Goal: Participate in discussion: Engage in conversation with other users on a specific topic

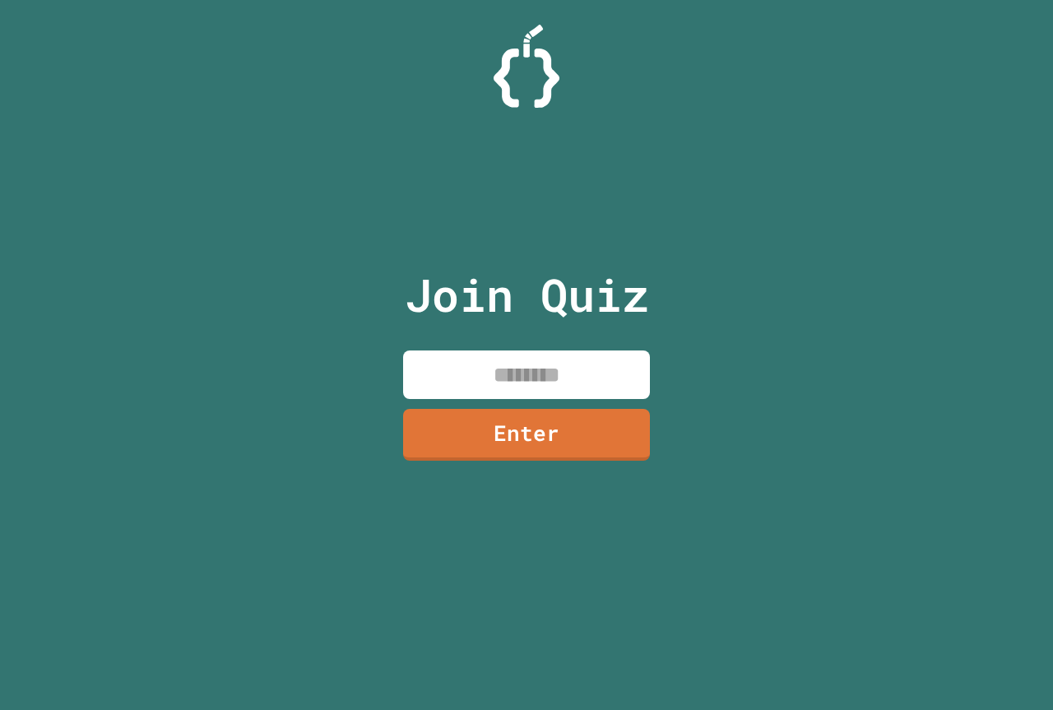
click at [605, 370] on input at bounding box center [526, 375] width 247 height 49
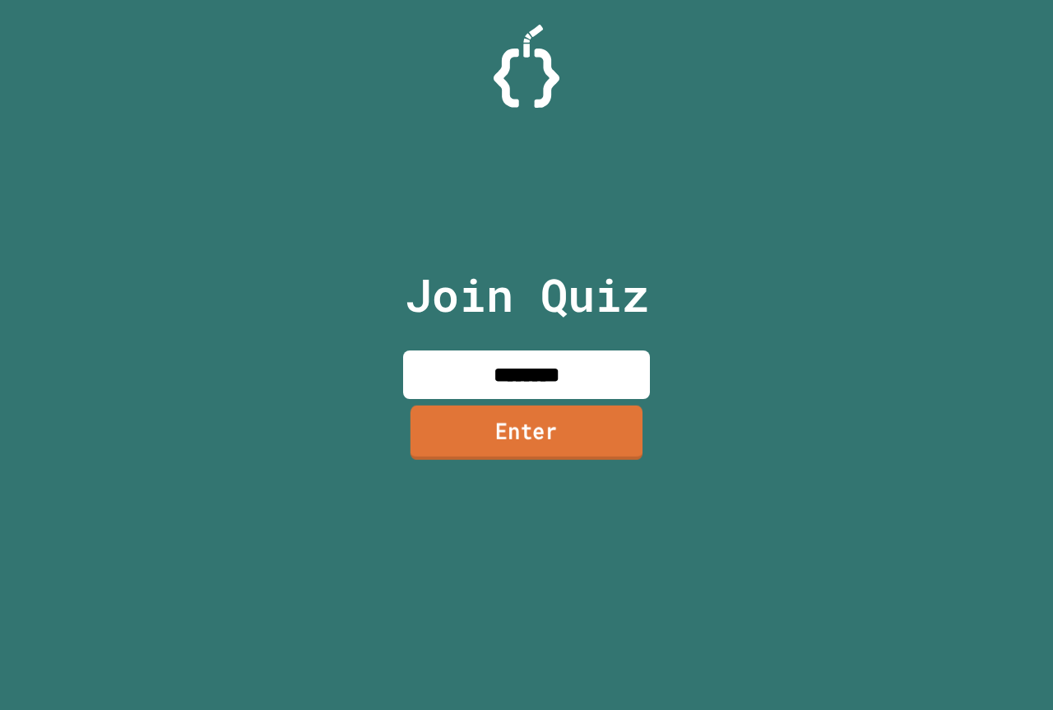
type input "********"
click at [509, 430] on link "Enter" at bounding box center [526, 434] width 249 height 54
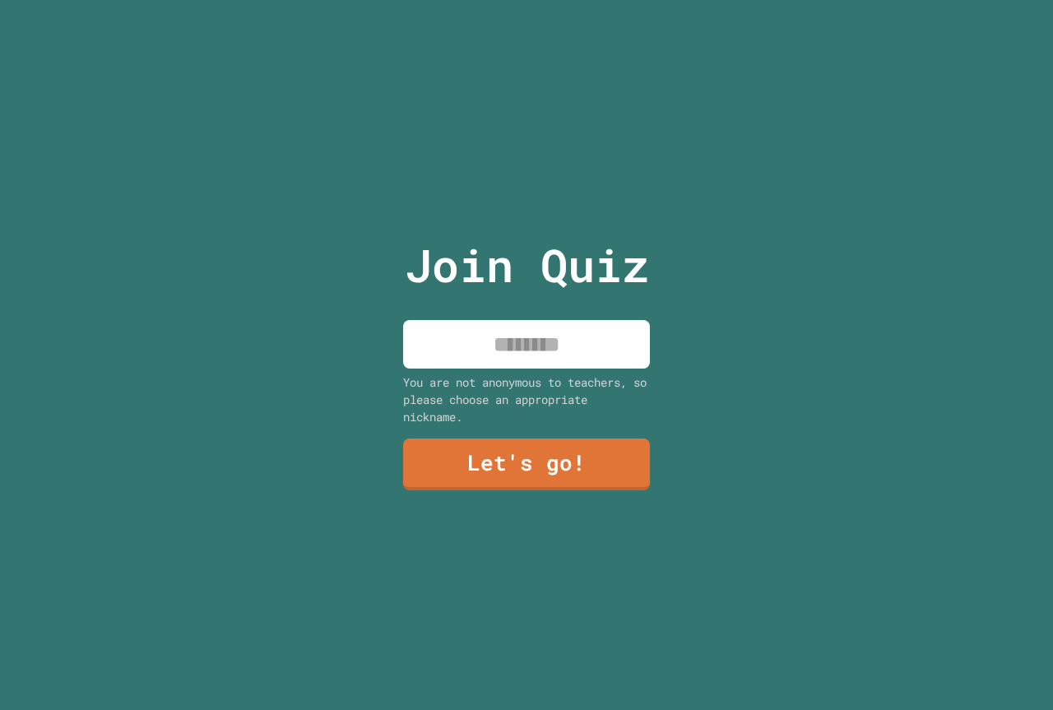
click at [550, 330] on input at bounding box center [526, 344] width 247 height 49
type input "*"
type input "********"
click at [575, 477] on link "Let's go!" at bounding box center [526, 464] width 249 height 53
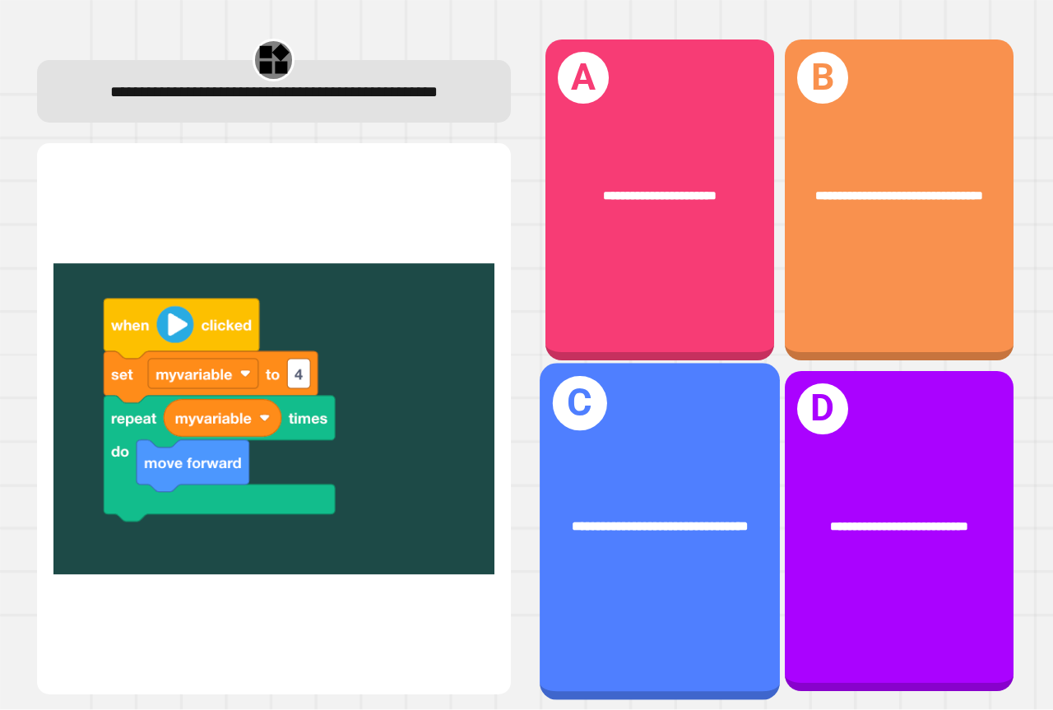
click at [741, 459] on div "**********" at bounding box center [660, 531] width 240 height 337
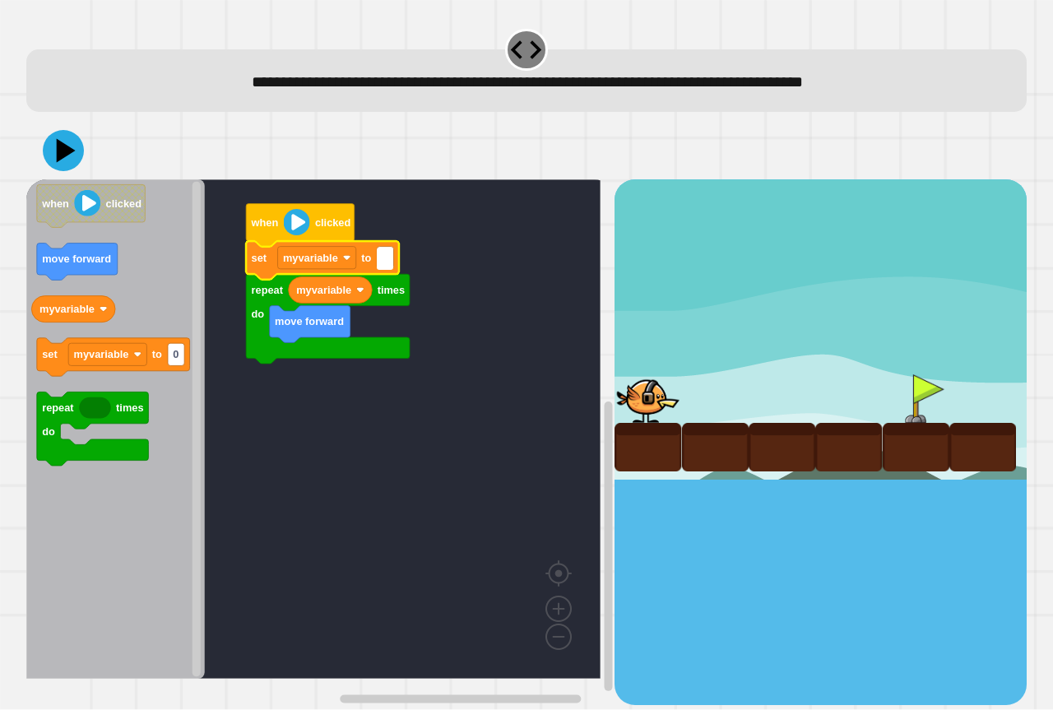
type input "*"
click at [466, 241] on rect "Blockly Workspace" at bounding box center [313, 429] width 574 height 500
click at [44, 165] on icon at bounding box center [63, 150] width 49 height 49
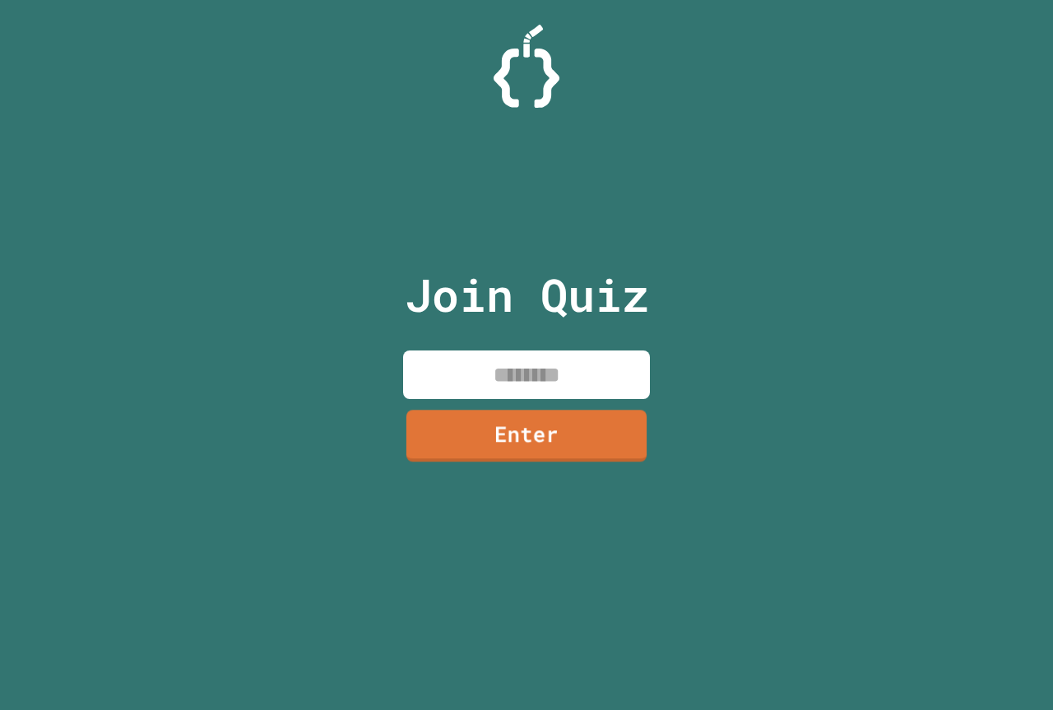
click at [549, 391] on input at bounding box center [526, 375] width 247 height 49
type input "********"
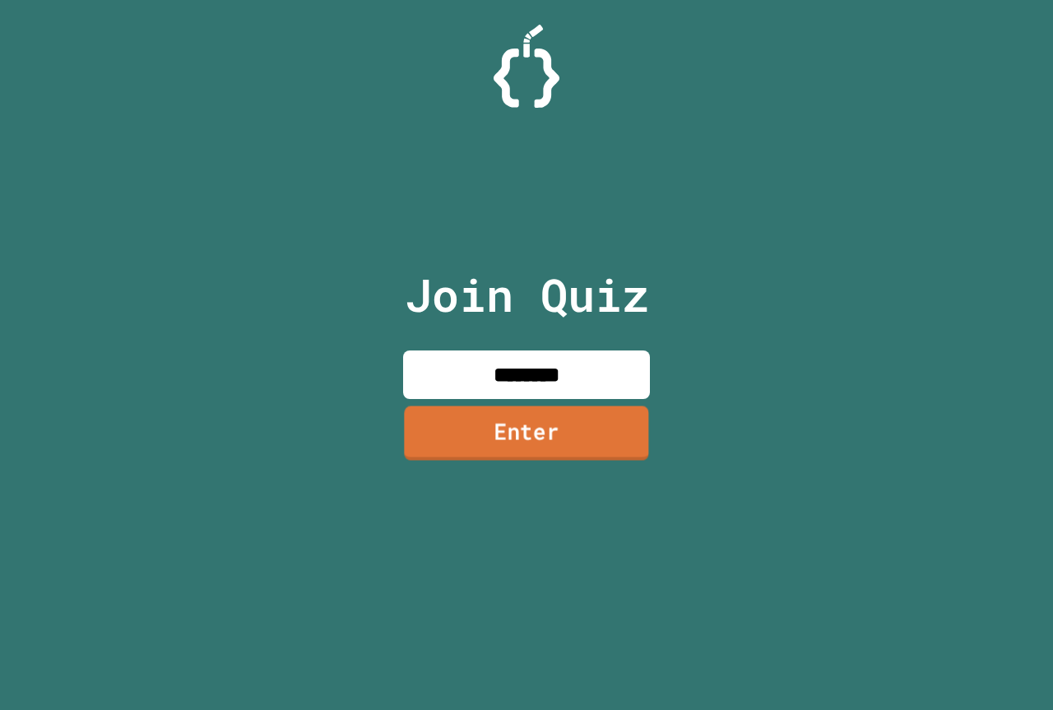
click at [624, 433] on link "Enter" at bounding box center [526, 433] width 244 height 54
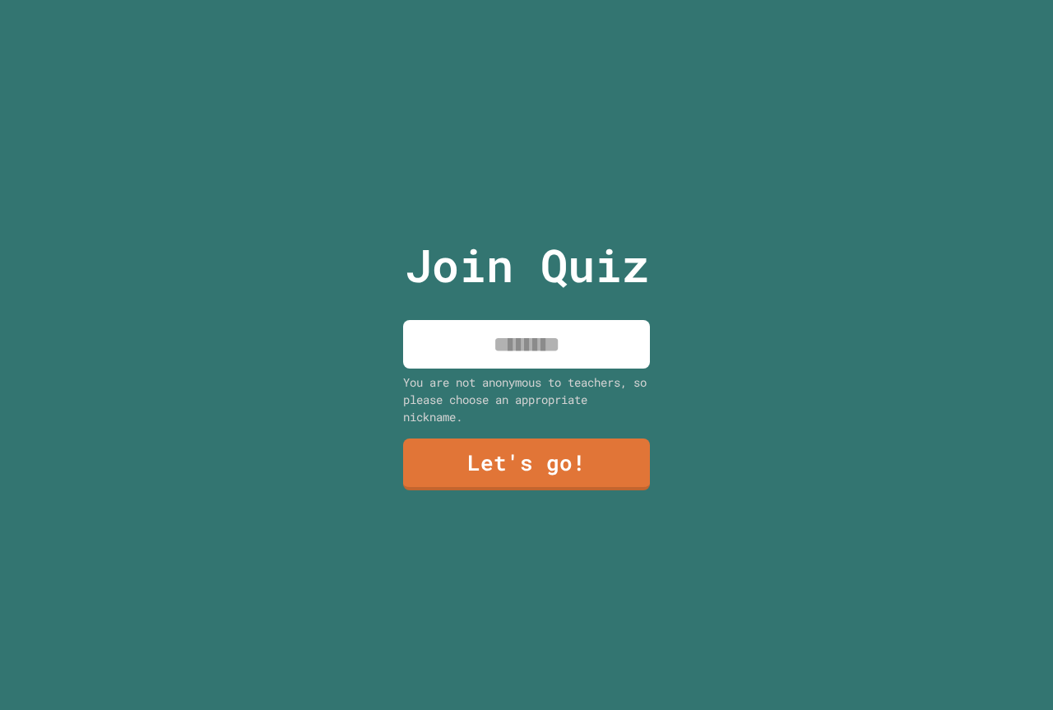
click at [624, 439] on link "Let's go!" at bounding box center [526, 465] width 247 height 52
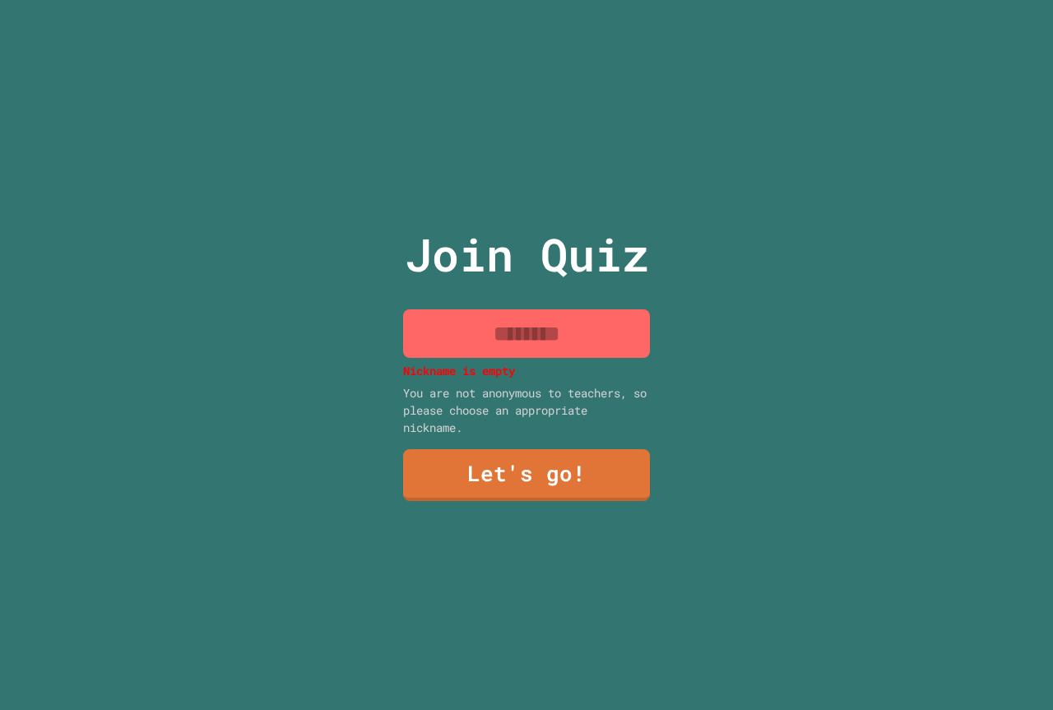
click at [580, 336] on input at bounding box center [526, 333] width 247 height 49
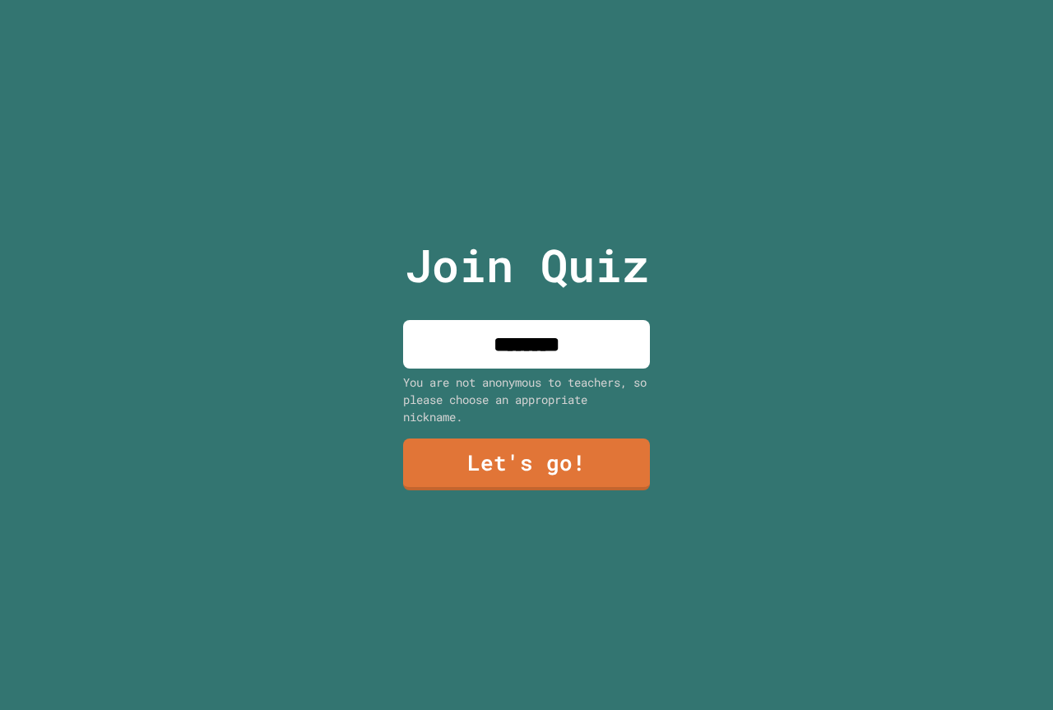
type input "********"
click at [426, 436] on link "Let's go!" at bounding box center [526, 463] width 247 height 54
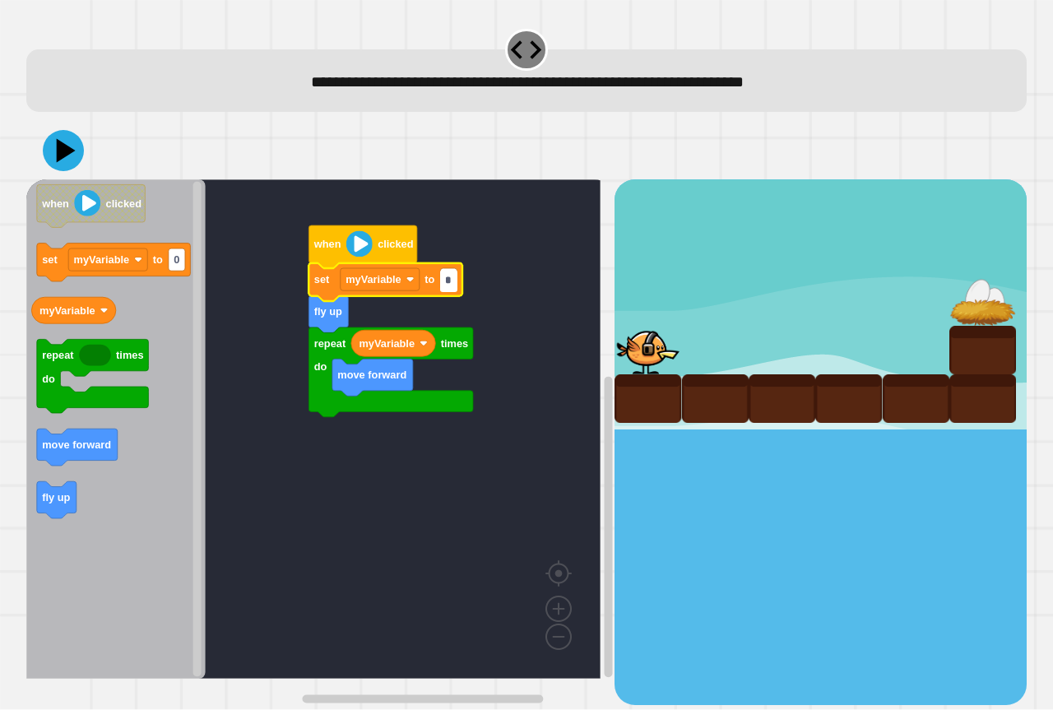
type input "*"
click at [42, 155] on div at bounding box center [526, 151] width 1001 height 58
click at [65, 156] on icon at bounding box center [66, 151] width 23 height 29
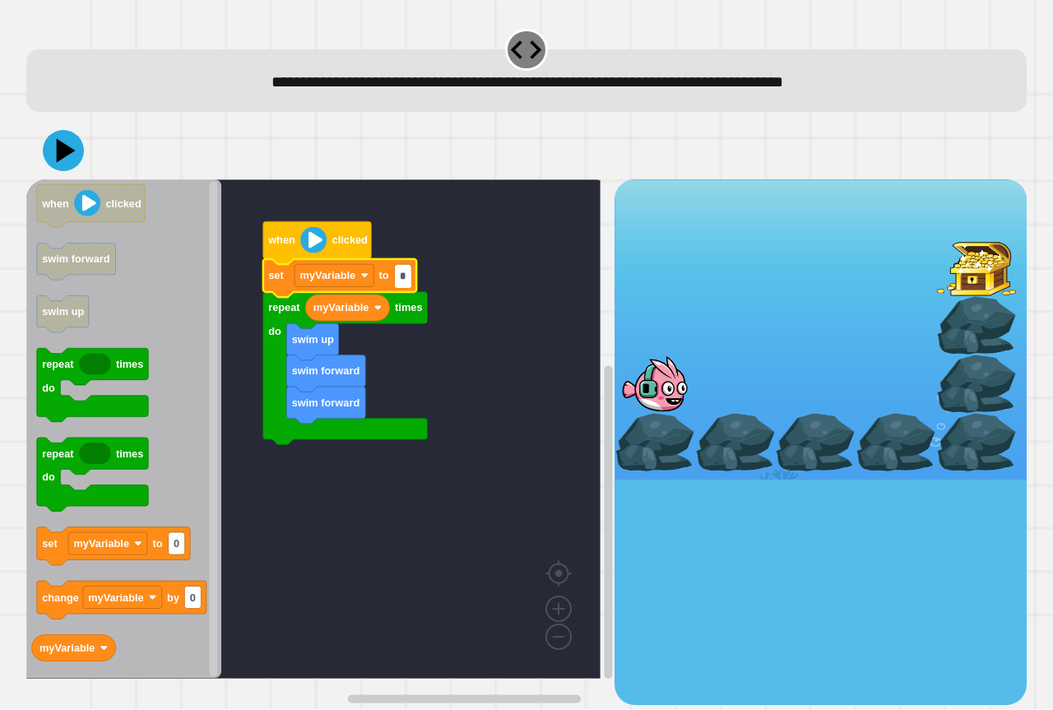
type input "*"
click at [62, 138] on icon at bounding box center [63, 150] width 49 height 49
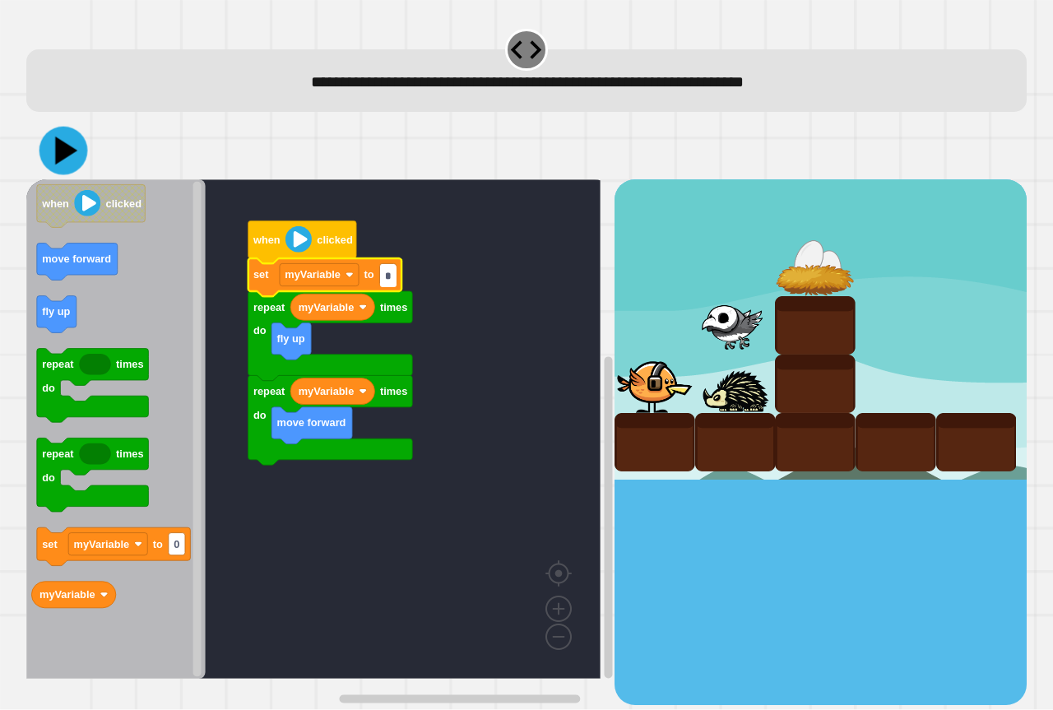
type input "*"
click at [65, 156] on icon at bounding box center [66, 151] width 23 height 29
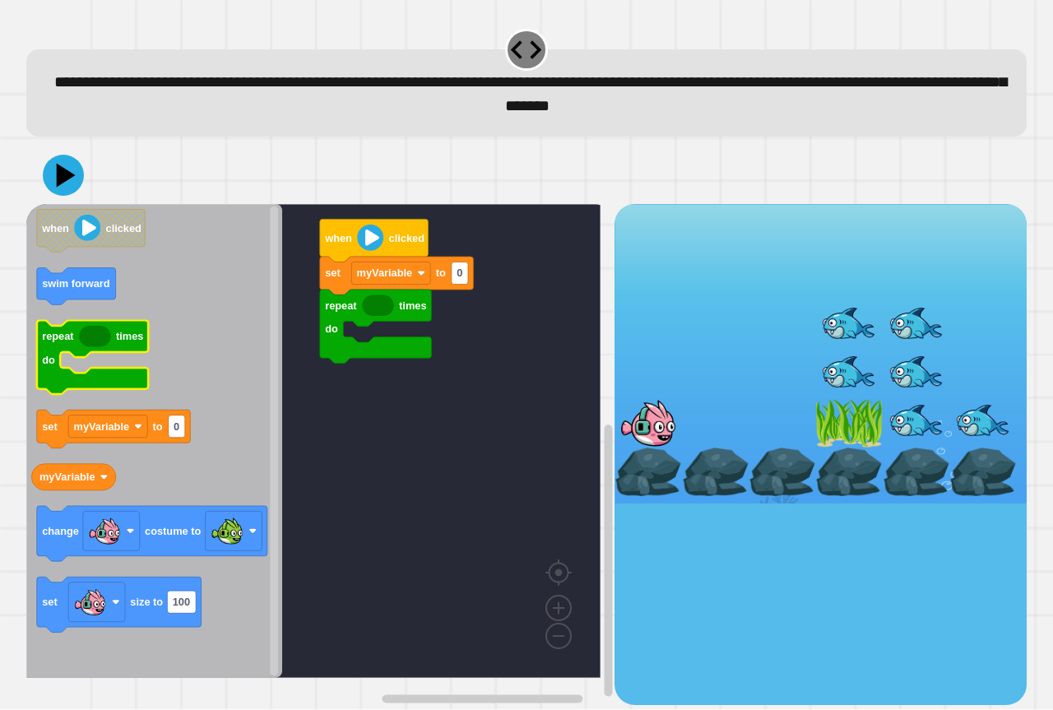
click at [137, 331] on icon "Blockly Workspace" at bounding box center [93, 358] width 112 height 74
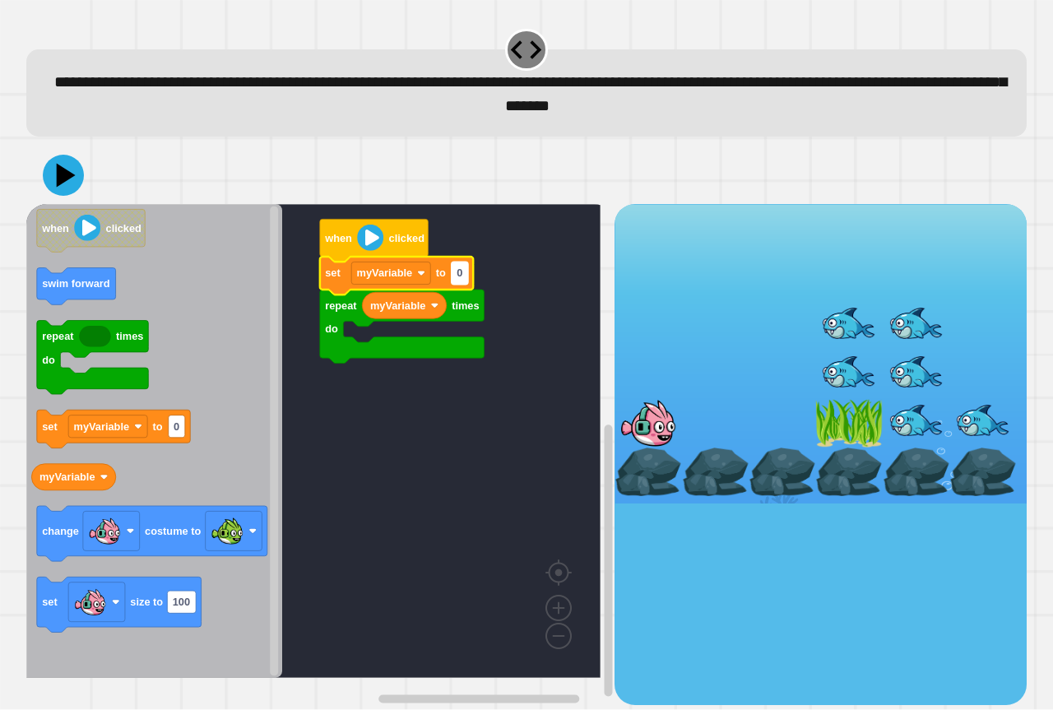
click at [467, 276] on rect "Blockly Workspace" at bounding box center [460, 274] width 16 height 22
type input "*"
click at [415, 388] on rect "Blockly Workspace" at bounding box center [313, 441] width 574 height 474
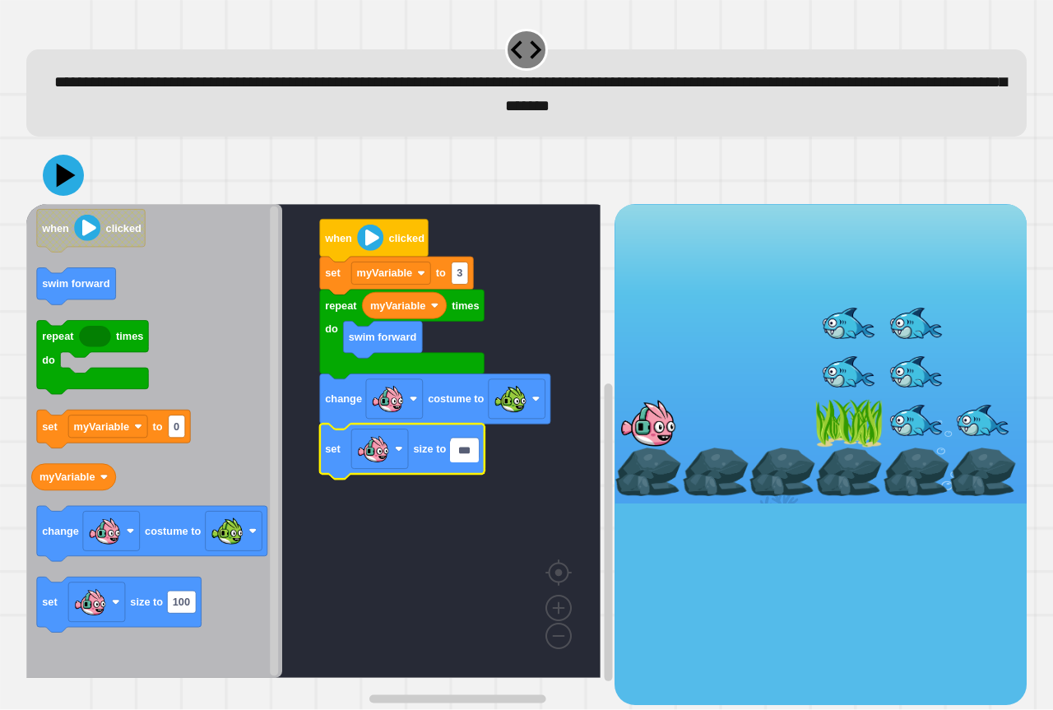
type input "*"
type input "**"
click at [474, 539] on rect "Blockly Workspace" at bounding box center [313, 441] width 574 height 474
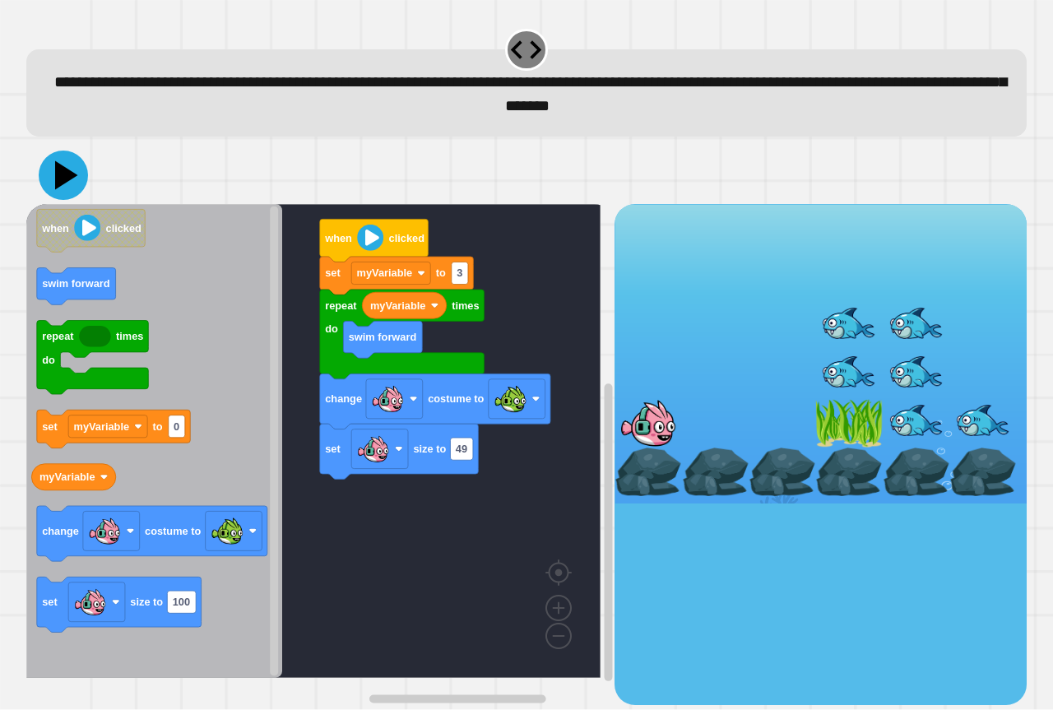
click at [67, 170] on icon at bounding box center [63, 175] width 49 height 49
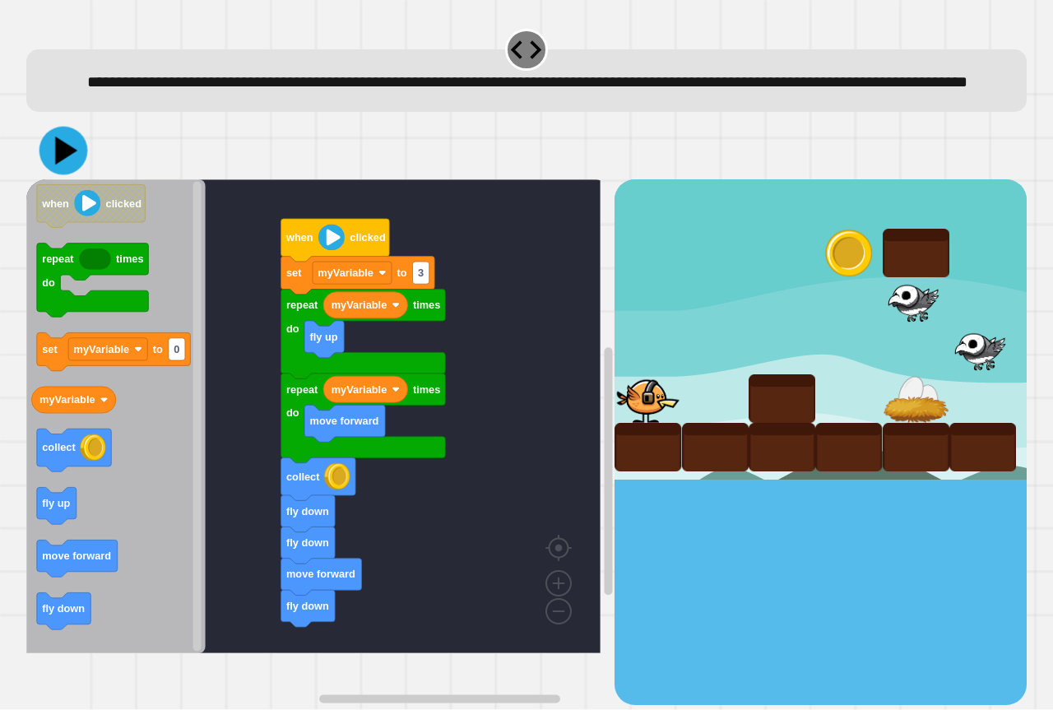
click at [68, 165] on icon at bounding box center [66, 151] width 22 height 28
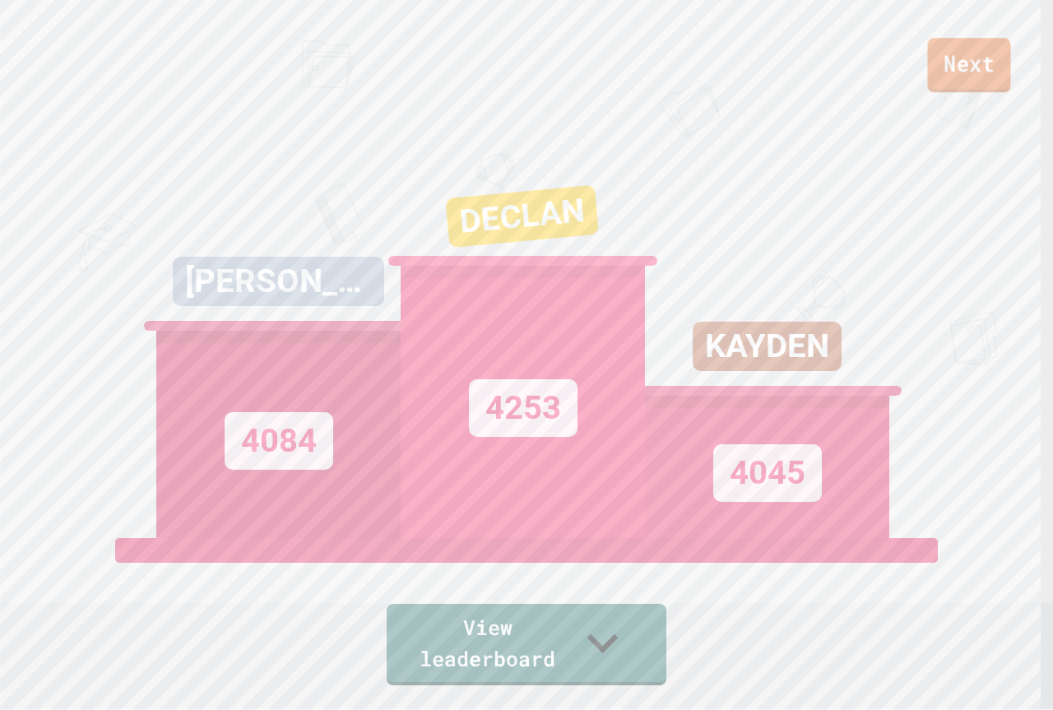
click at [999, 72] on link "Next" at bounding box center [968, 65] width 83 height 54
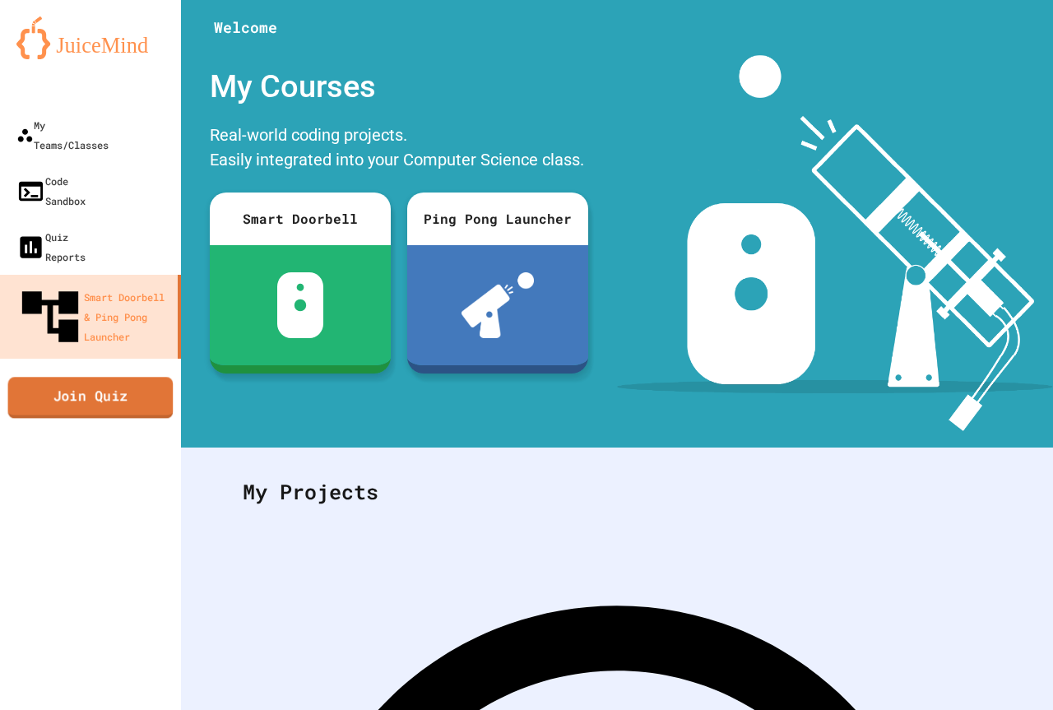
click at [104, 377] on link "Join Quiz" at bounding box center [90, 397] width 165 height 41
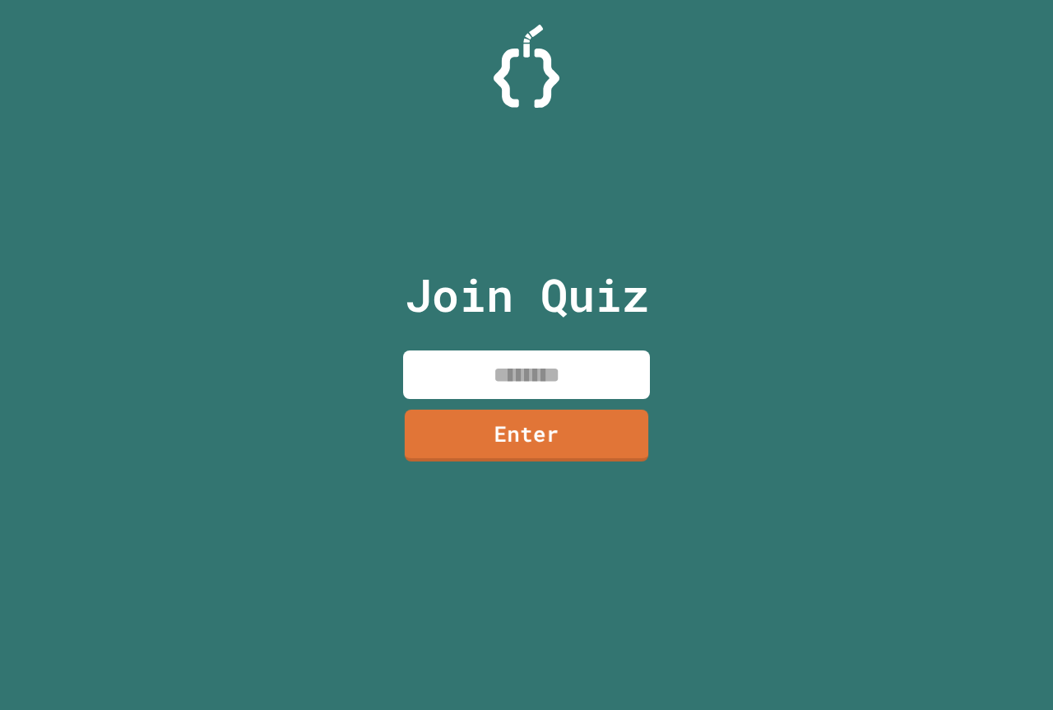
click at [554, 351] on input at bounding box center [526, 375] width 247 height 49
type input "********"
drag, startPoint x: 558, startPoint y: 470, endPoint x: 566, endPoint y: 458, distance: 14.2
click at [561, 466] on div "Join Quiz ******** Enter" at bounding box center [526, 355] width 277 height 628
click at [566, 458] on link "Enter" at bounding box center [526, 433] width 249 height 53
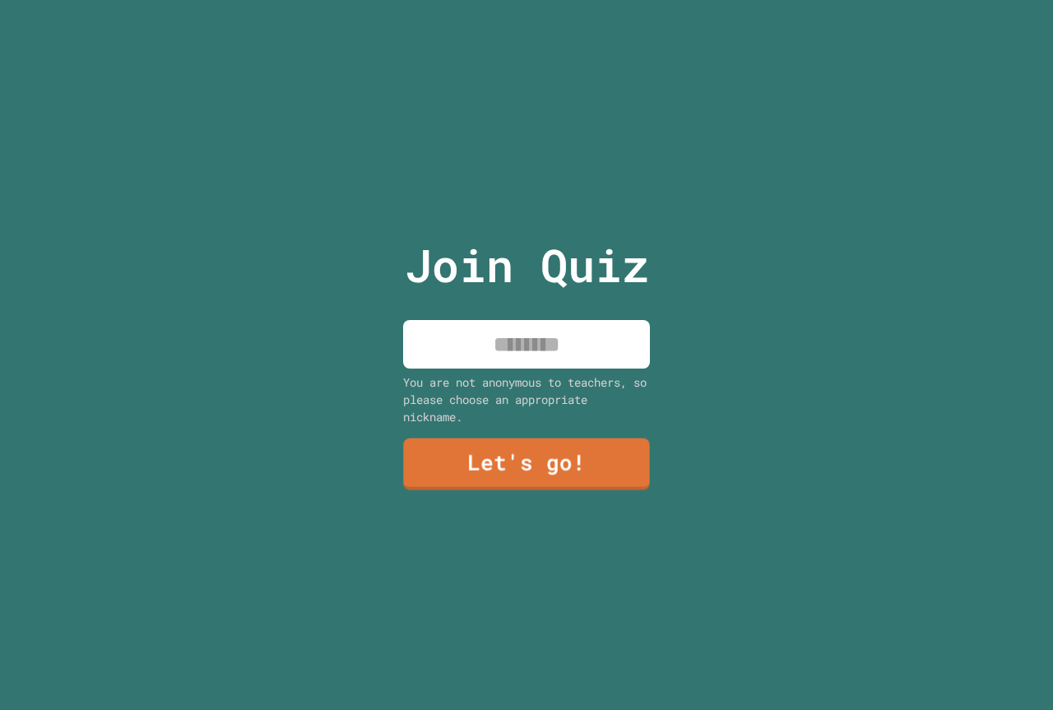
click at [573, 323] on input at bounding box center [526, 344] width 247 height 49
type input "********"
click at [556, 443] on link "Let's go!" at bounding box center [526, 462] width 239 height 54
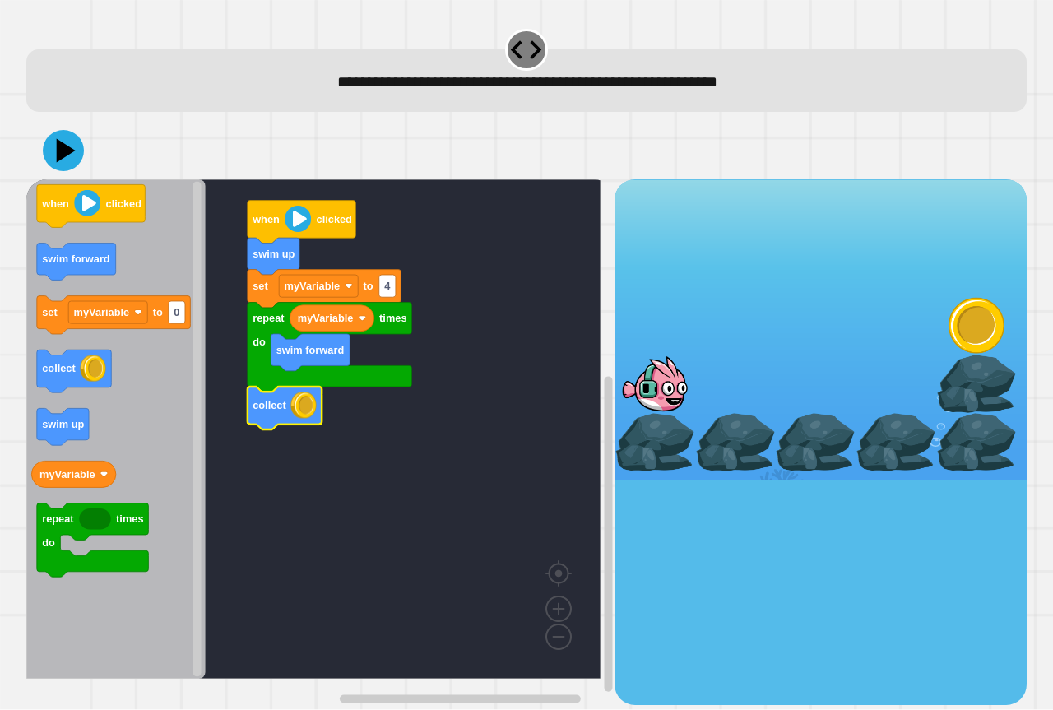
click at [74, 174] on div at bounding box center [526, 151] width 1001 height 58
click at [69, 148] on icon at bounding box center [63, 150] width 49 height 49
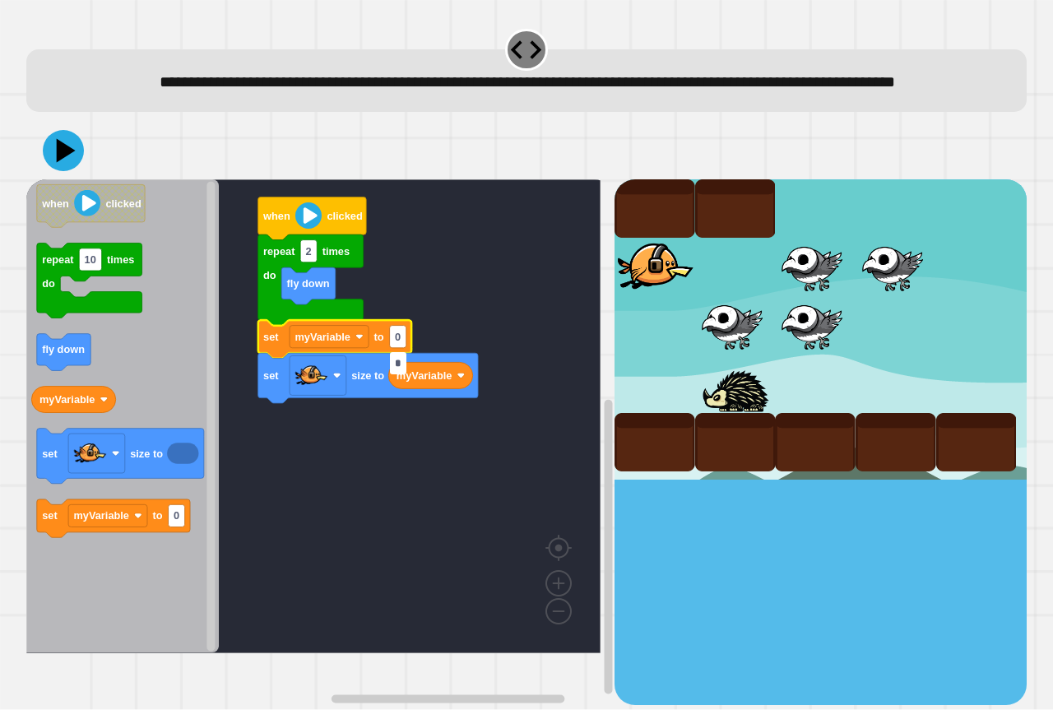
click at [397, 360] on input "*" at bounding box center [398, 363] width 16 height 22
click at [384, 356] on icon "Blockly Workspace" at bounding box center [335, 340] width 154 height 38
click at [396, 343] on text "0" at bounding box center [398, 337] width 6 height 12
type input "***"
click at [467, 468] on rect "Blockly Workspace" at bounding box center [313, 416] width 574 height 474
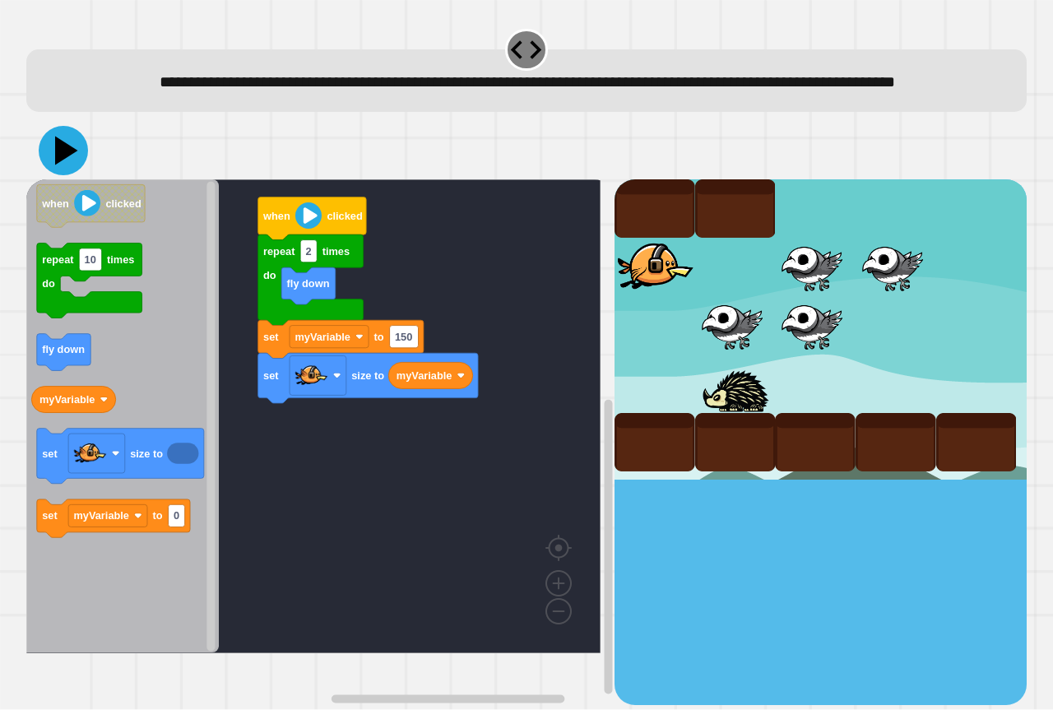
click at [53, 160] on icon at bounding box center [63, 150] width 49 height 49
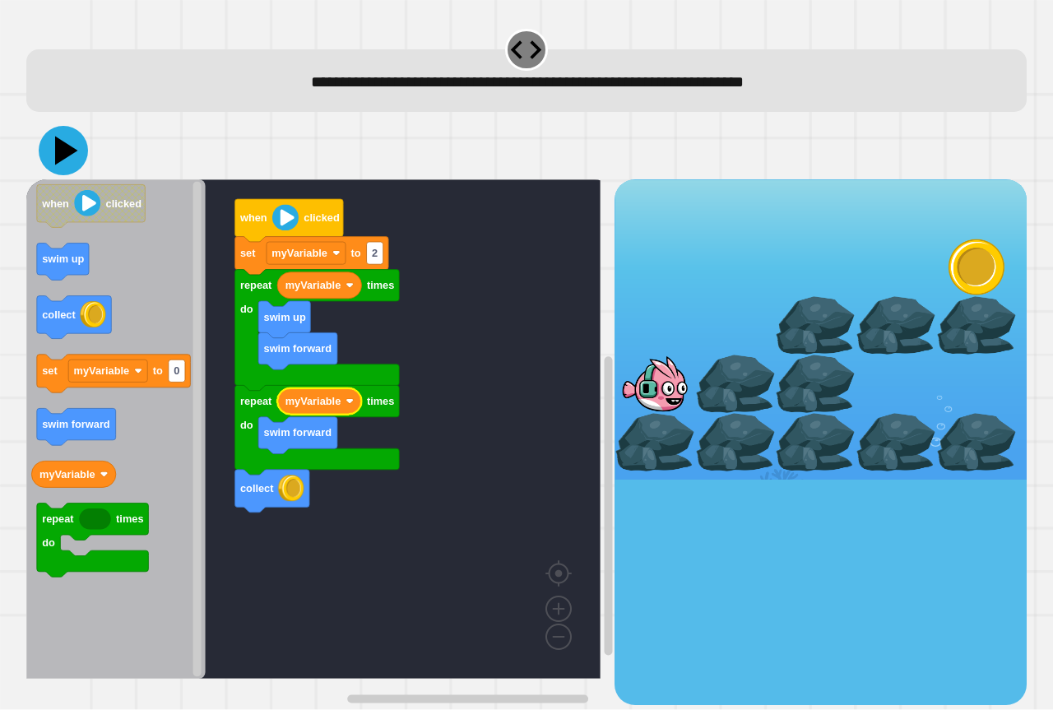
click at [61, 154] on icon at bounding box center [66, 151] width 23 height 29
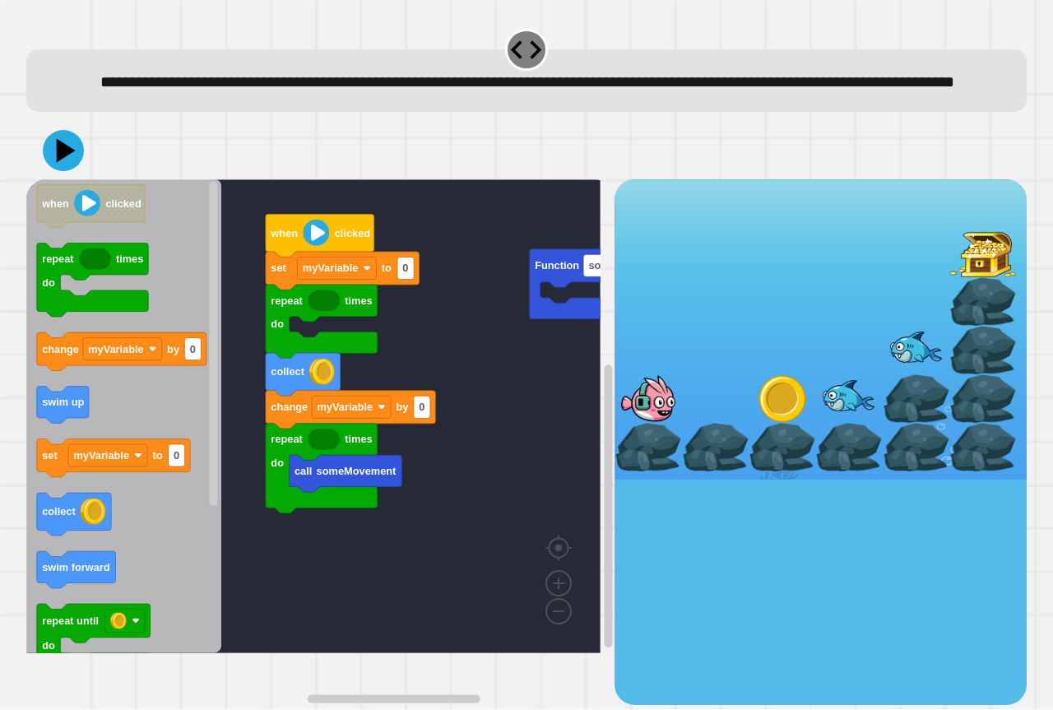
click at [539, 295] on g "call someMovement repeat times do change myVariable by 0 collect repeat times d…" at bounding box center [356, 416] width 661 height 474
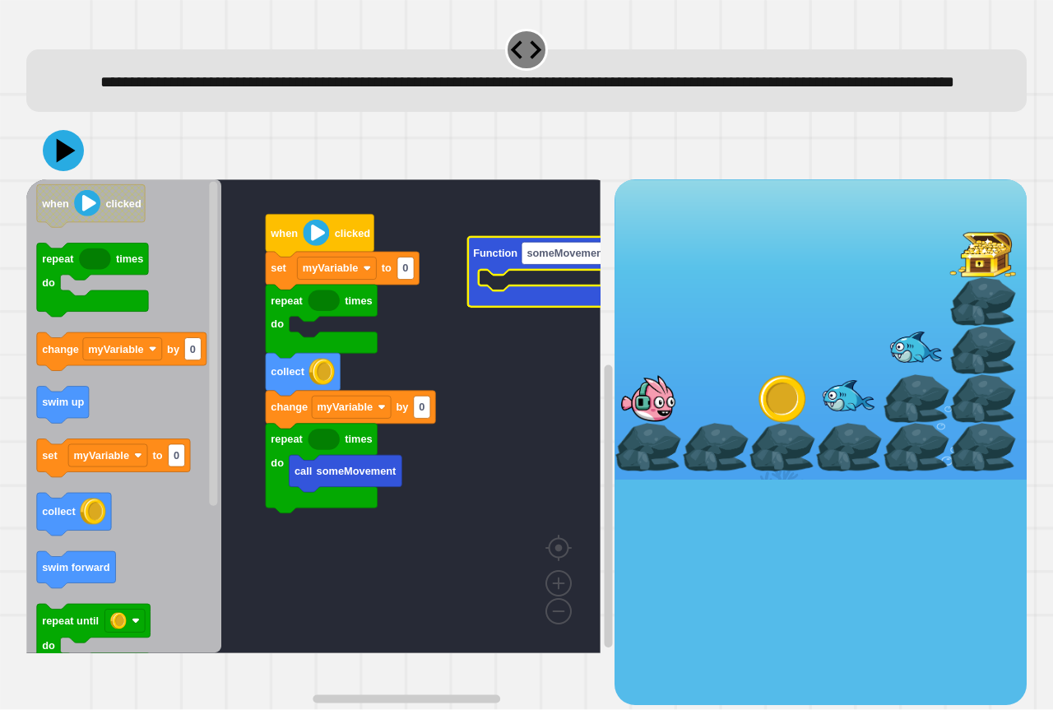
click at [445, 435] on rect "Blockly Workspace" at bounding box center [313, 416] width 574 height 474
click at [439, 454] on rect "Blockly Workspace" at bounding box center [313, 416] width 574 height 474
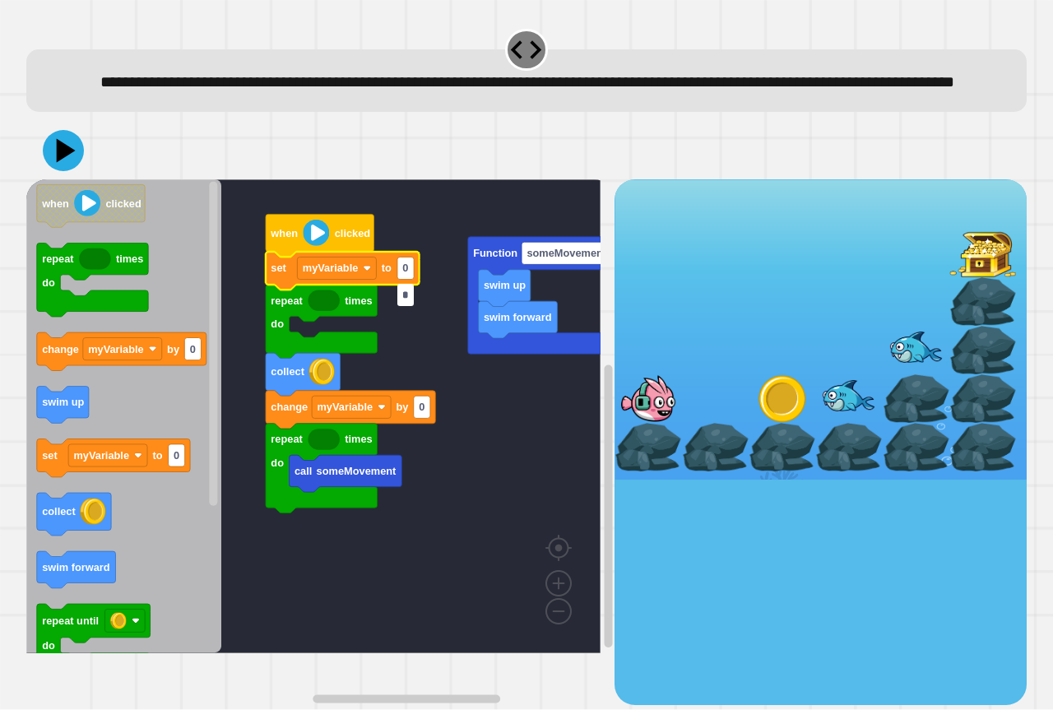
type input "*"
click at [500, 439] on rect "Blockly Workspace" at bounding box center [313, 416] width 574 height 474
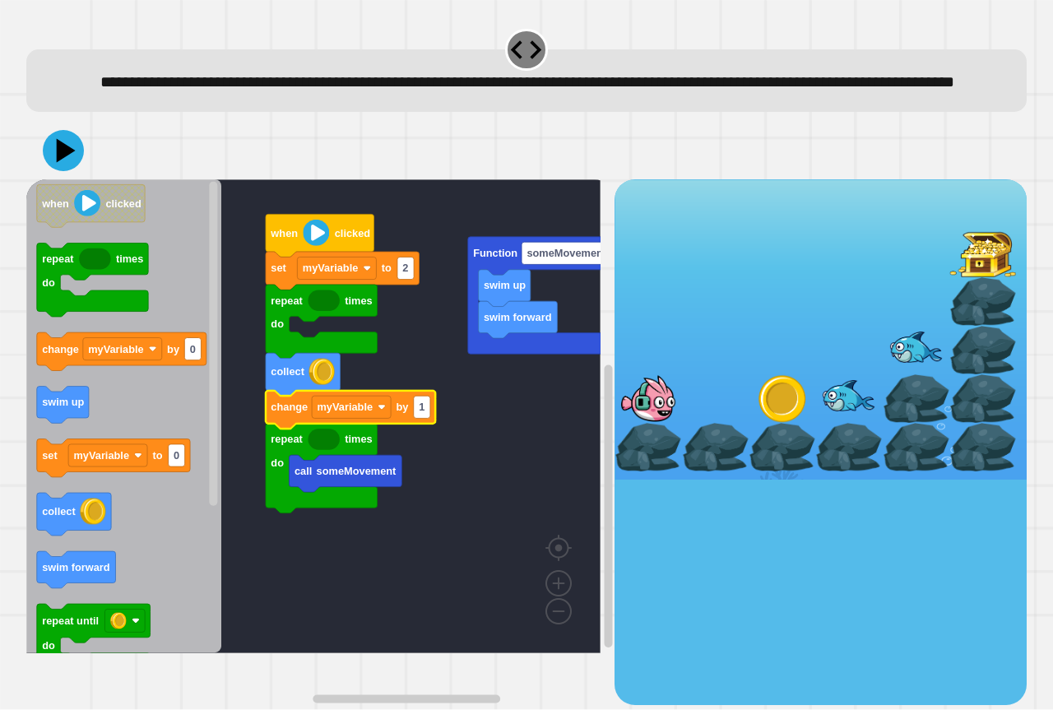
click at [506, 464] on rect "Blockly Workspace" at bounding box center [313, 416] width 574 height 474
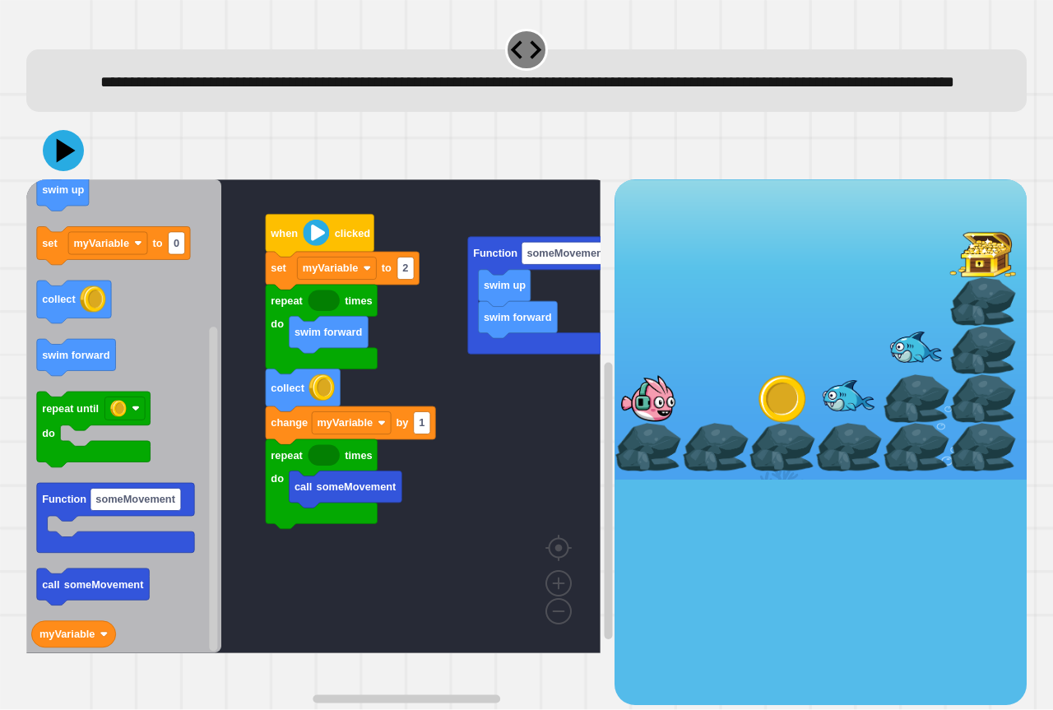
click at [152, 600] on icon "when clicked repeat times do change myVariable by 0 swim up set myVariable to 0…" at bounding box center [123, 416] width 195 height 474
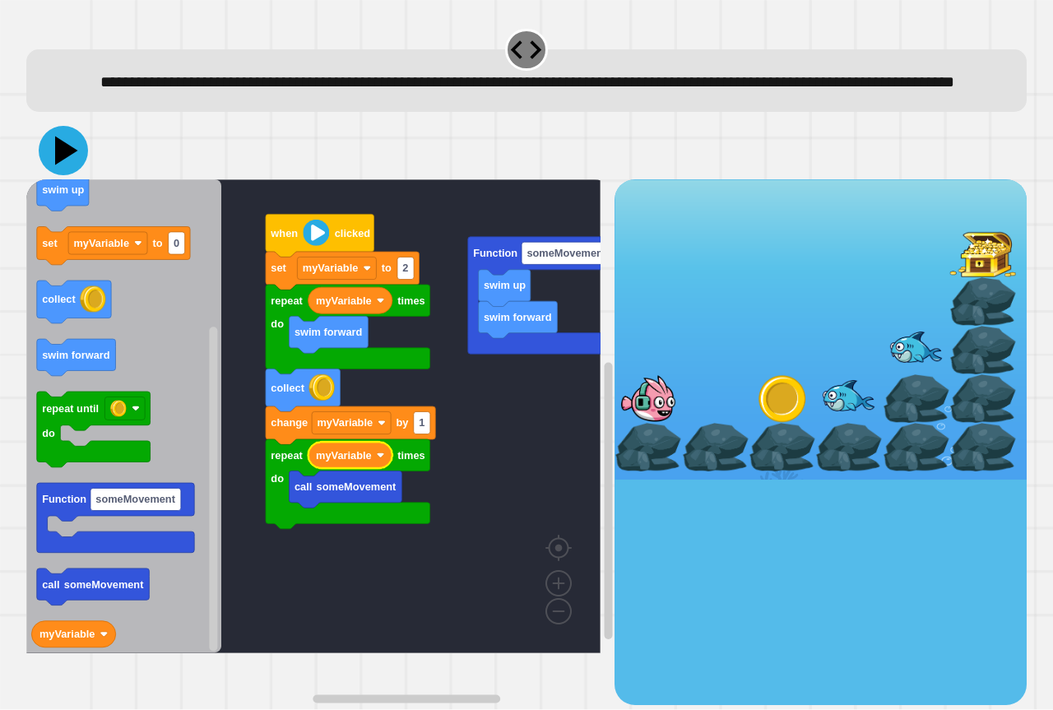
click at [75, 175] on icon at bounding box center [63, 150] width 49 height 49
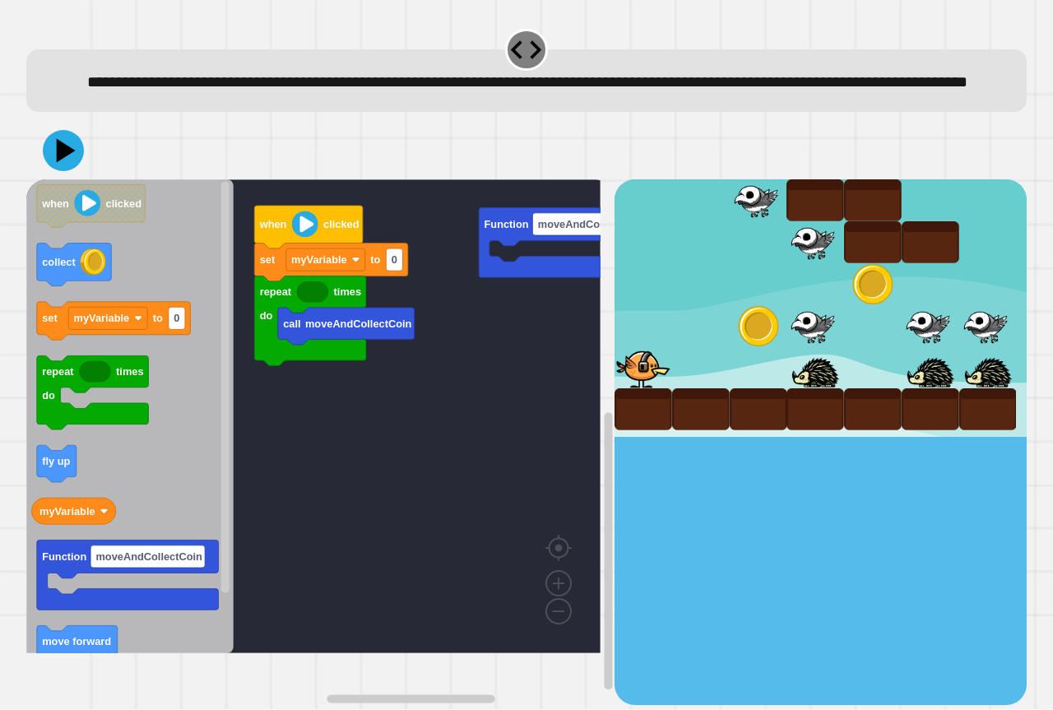
click at [461, 342] on rect "Blockly Workspace" at bounding box center [313, 416] width 574 height 474
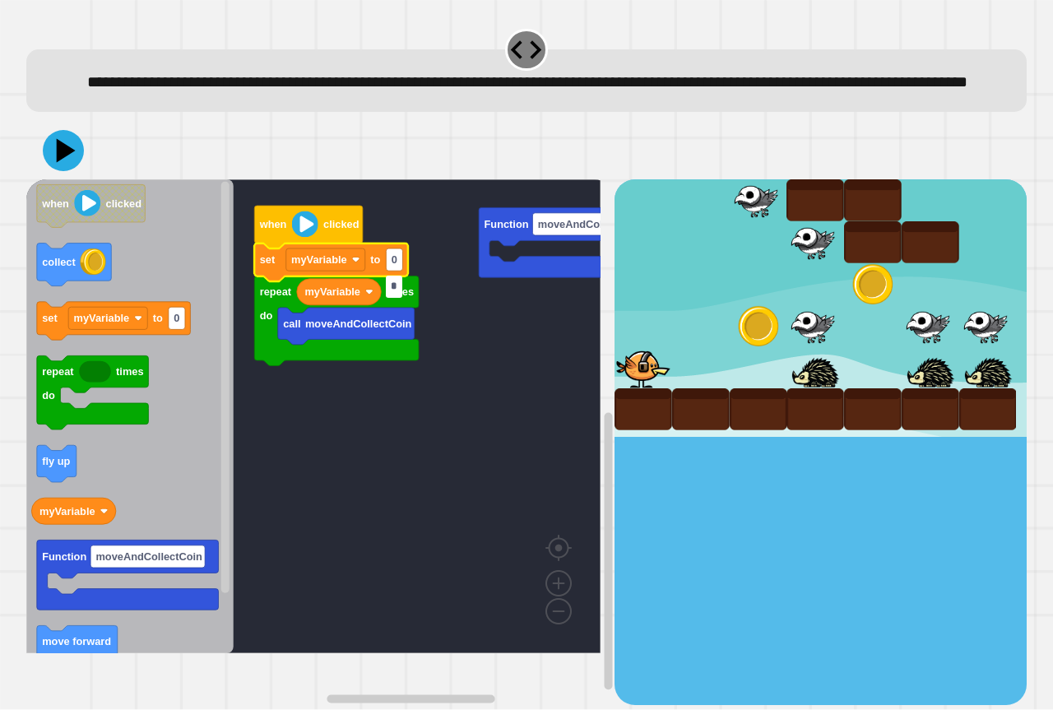
type input "*"
click at [461, 385] on rect "Blockly Workspace" at bounding box center [313, 416] width 574 height 474
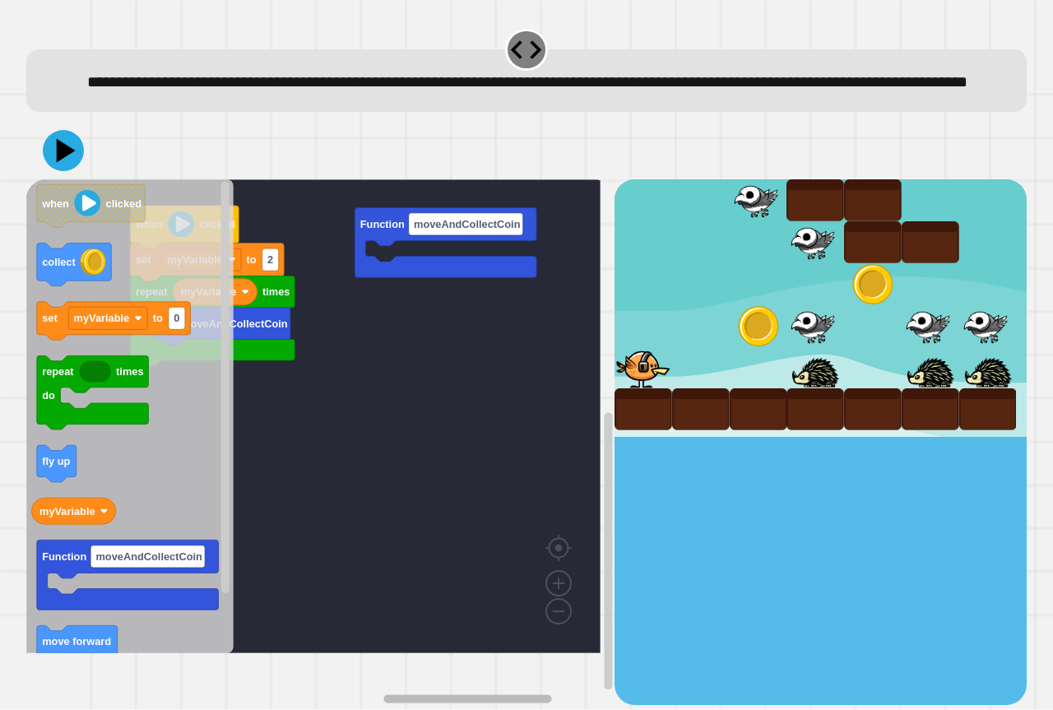
click at [473, 662] on div "Function moveAndCollectCoin when clicked call moveAndCollectCoin repeat times d…" at bounding box center [320, 441] width 588 height 525
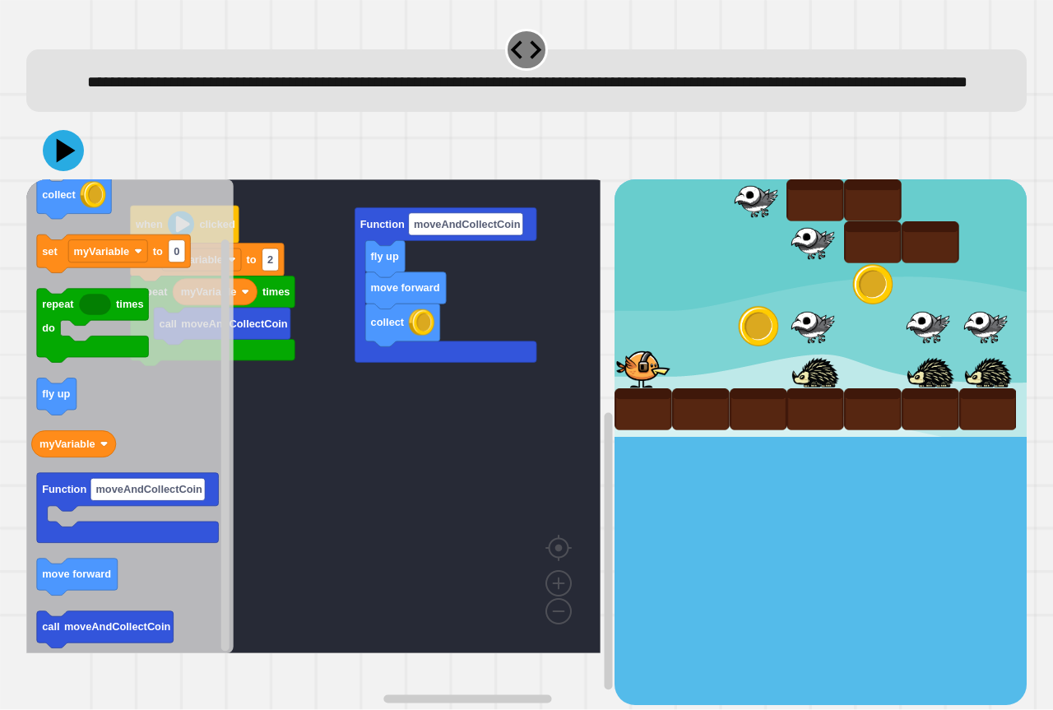
click at [128, 575] on icon "when clicked collect set myVariable to 0 repeat times do fly up myVariable Func…" at bounding box center [129, 416] width 207 height 474
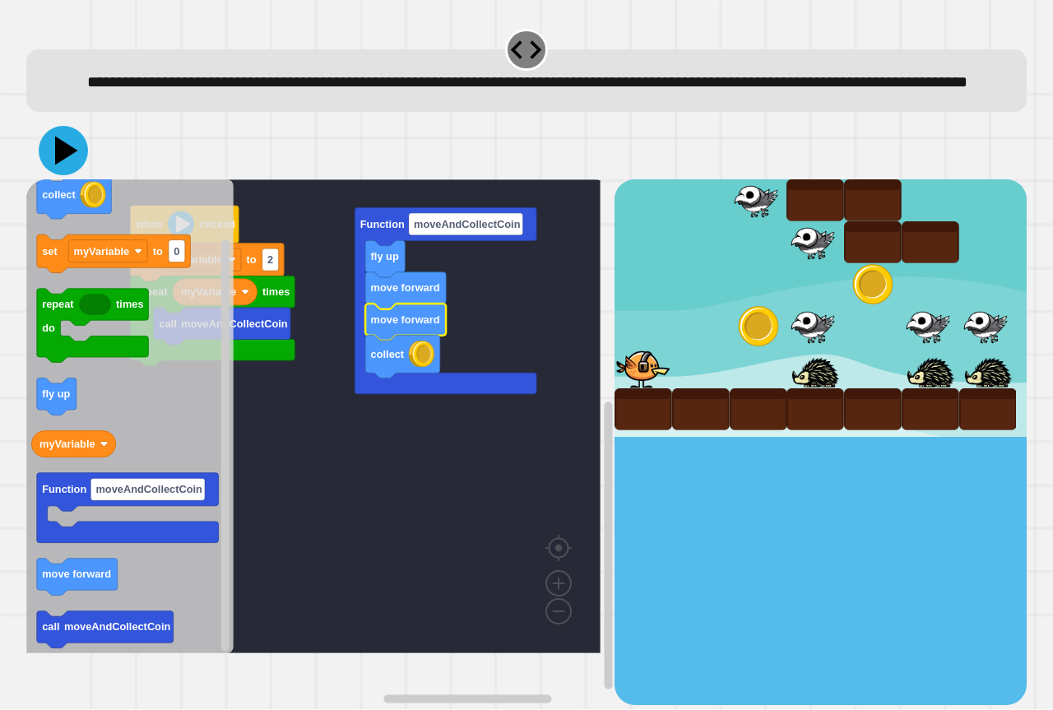
click at [53, 175] on icon at bounding box center [63, 150] width 49 height 49
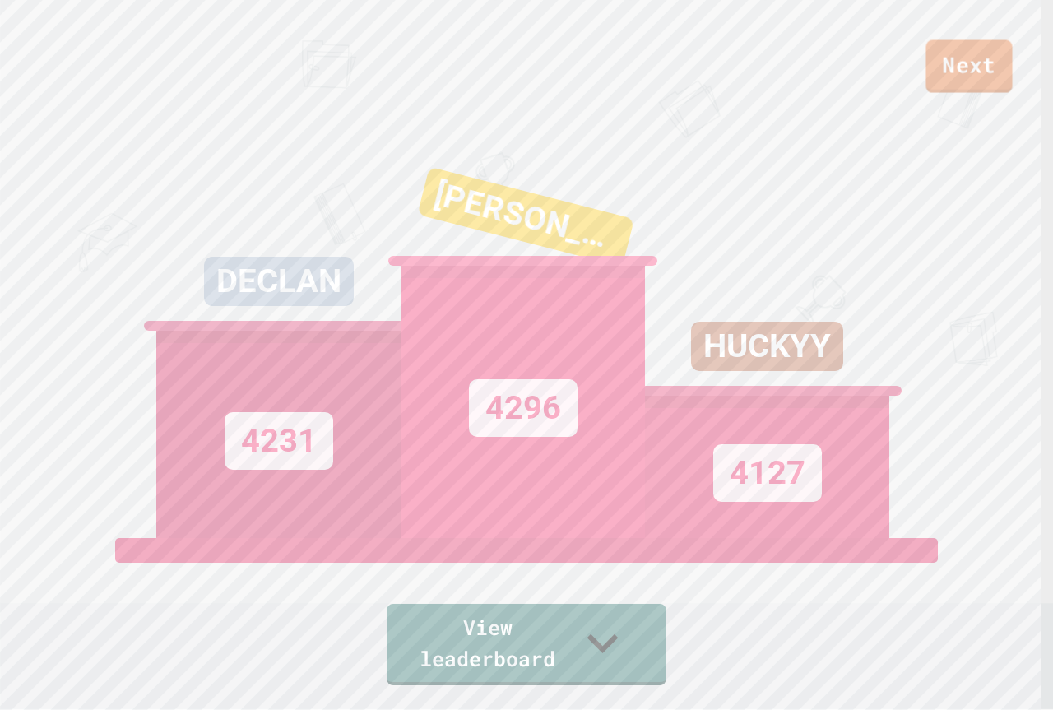
click at [983, 52] on link "Next" at bounding box center [969, 66] width 86 height 53
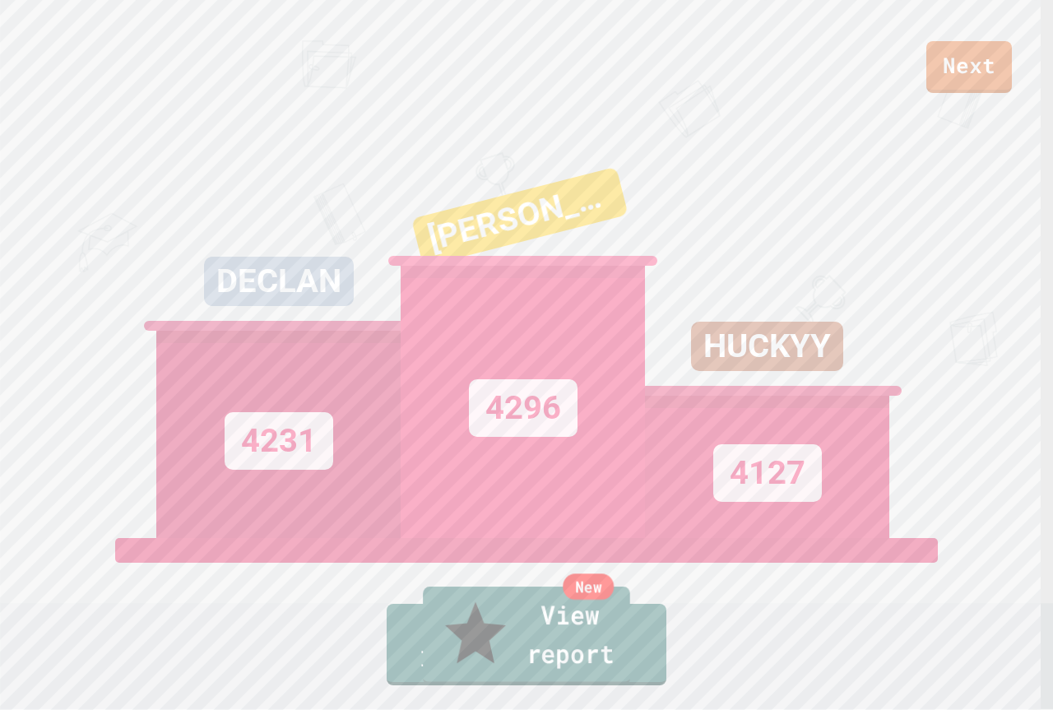
click at [502, 633] on link "New View report" at bounding box center [526, 636] width 207 height 99
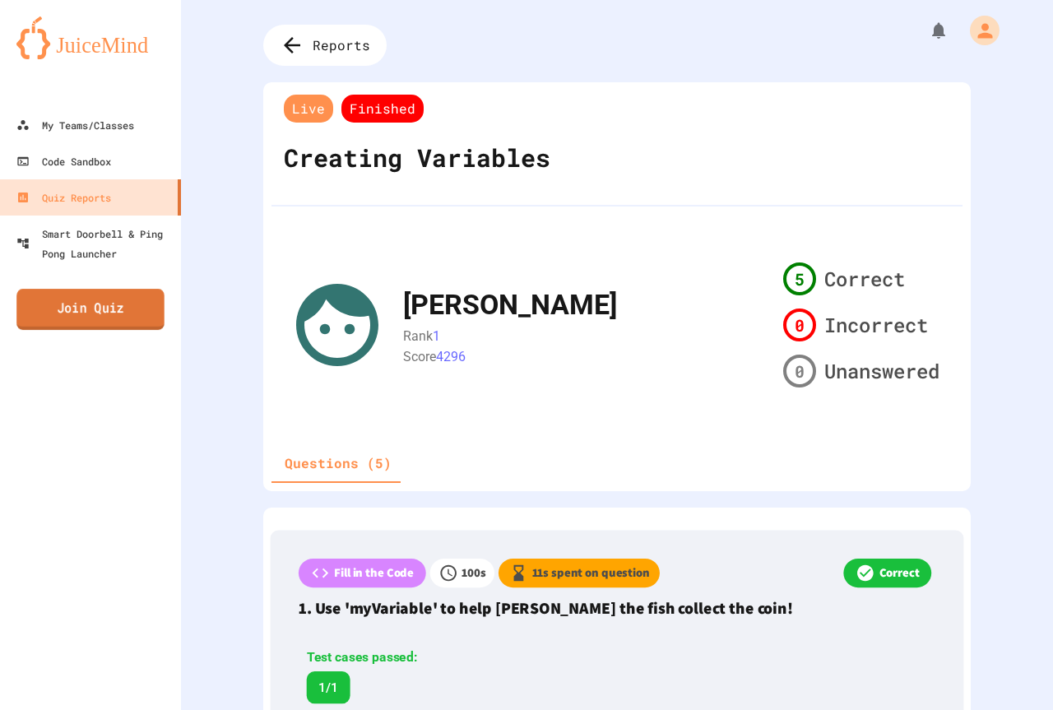
click at [154, 330] on div "My Teams/Classes Code Sandbox Quiz Reports Smart Doorbell & Ping Pong Launcher …" at bounding box center [90, 355] width 181 height 710
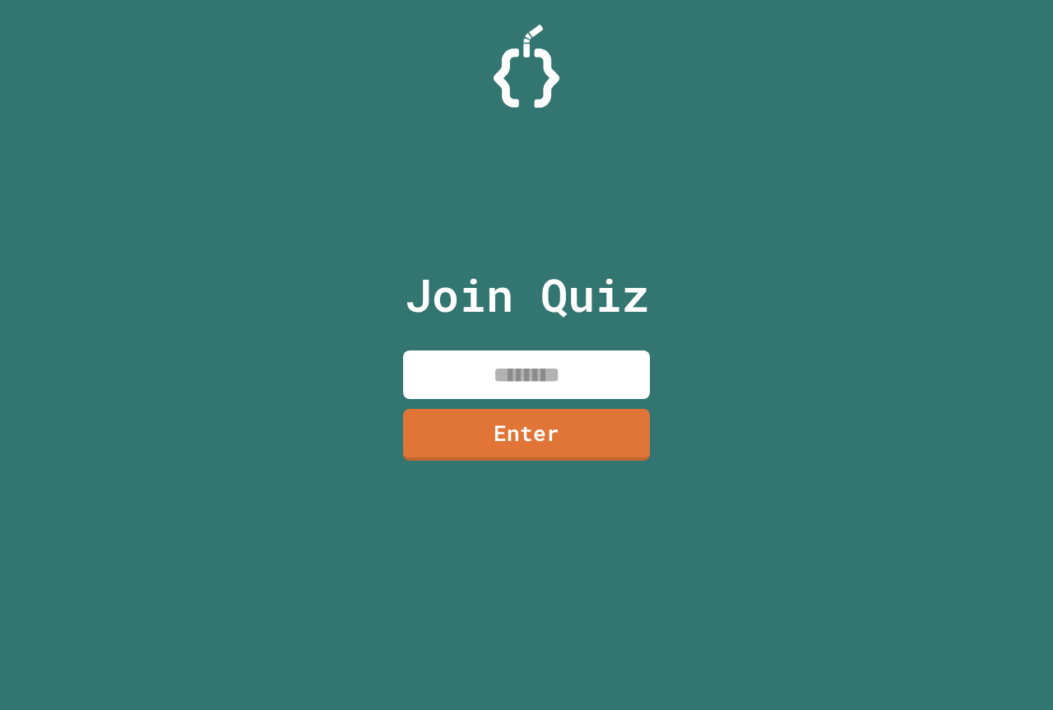
click at [561, 361] on input at bounding box center [526, 375] width 247 height 49
paste input "********"
type input "********"
click at [520, 442] on link "Enter" at bounding box center [527, 433] width 246 height 54
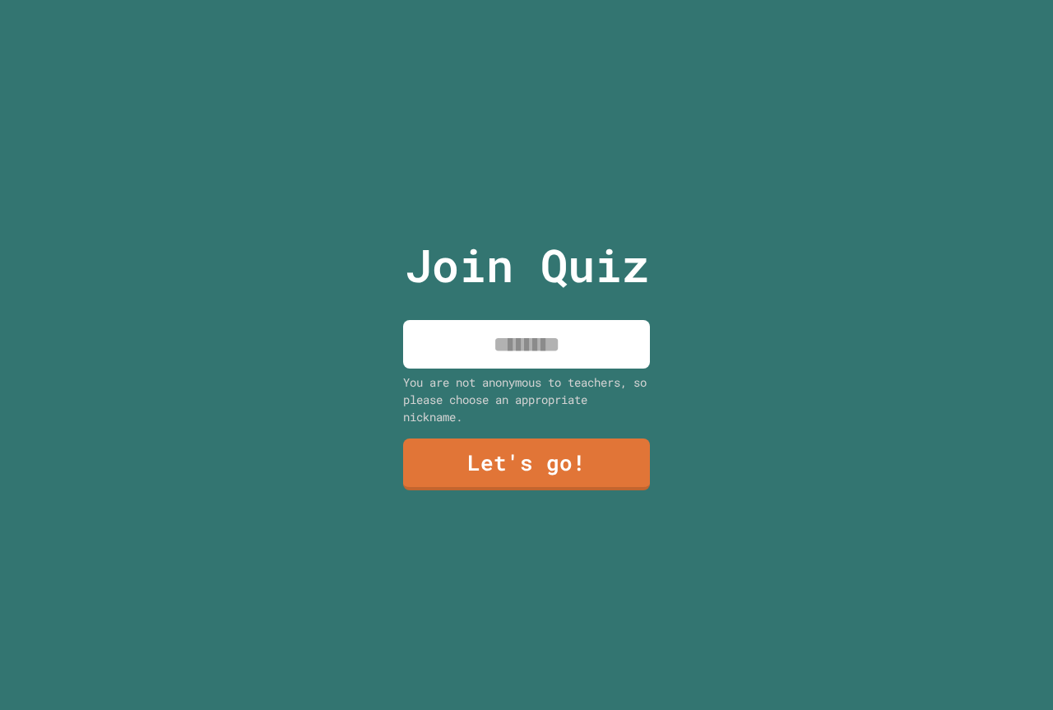
click at [578, 347] on input at bounding box center [526, 344] width 247 height 49
type input "********"
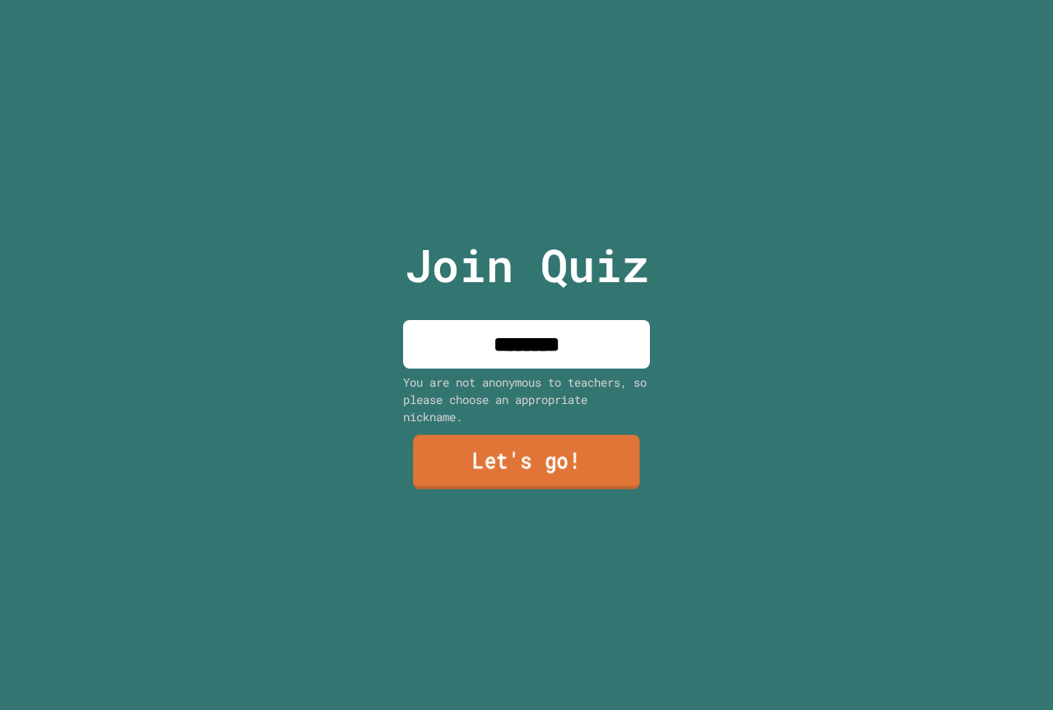
click at [546, 458] on link "Let's go!" at bounding box center [526, 462] width 227 height 54
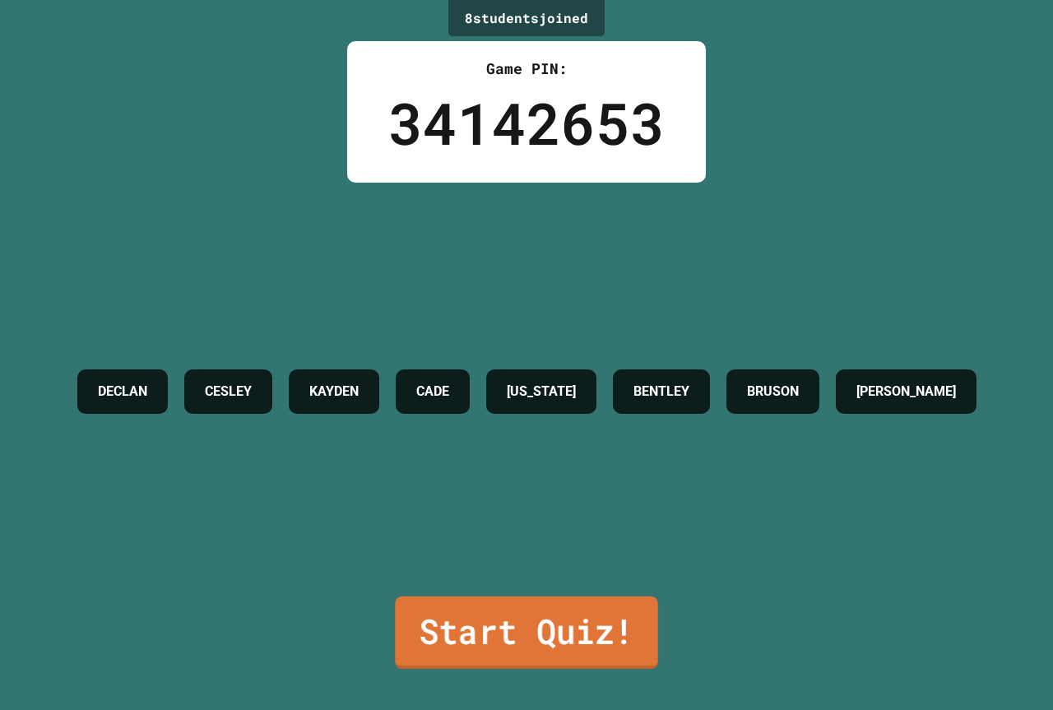
click at [493, 597] on link "Start Quiz!" at bounding box center [526, 633] width 263 height 72
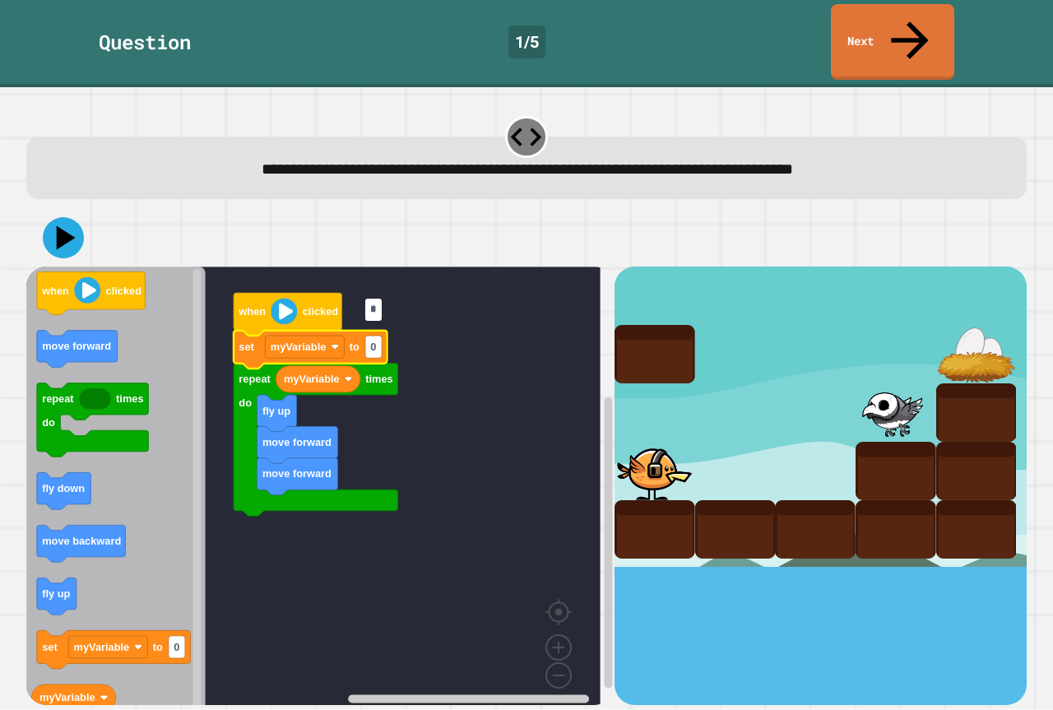
type input "*"
click at [516, 333] on rect "Blockly Workspace" at bounding box center [313, 492] width 574 height 451
click at [70, 213] on icon at bounding box center [63, 237] width 49 height 49
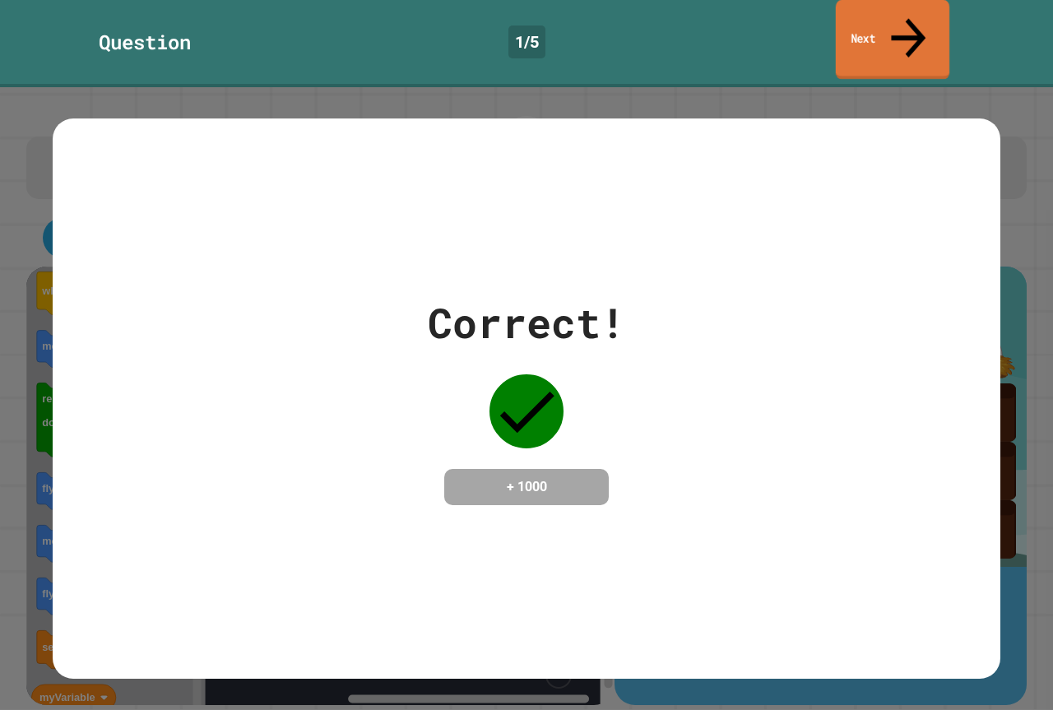
click at [880, 22] on link "Next" at bounding box center [893, 40] width 114 height 80
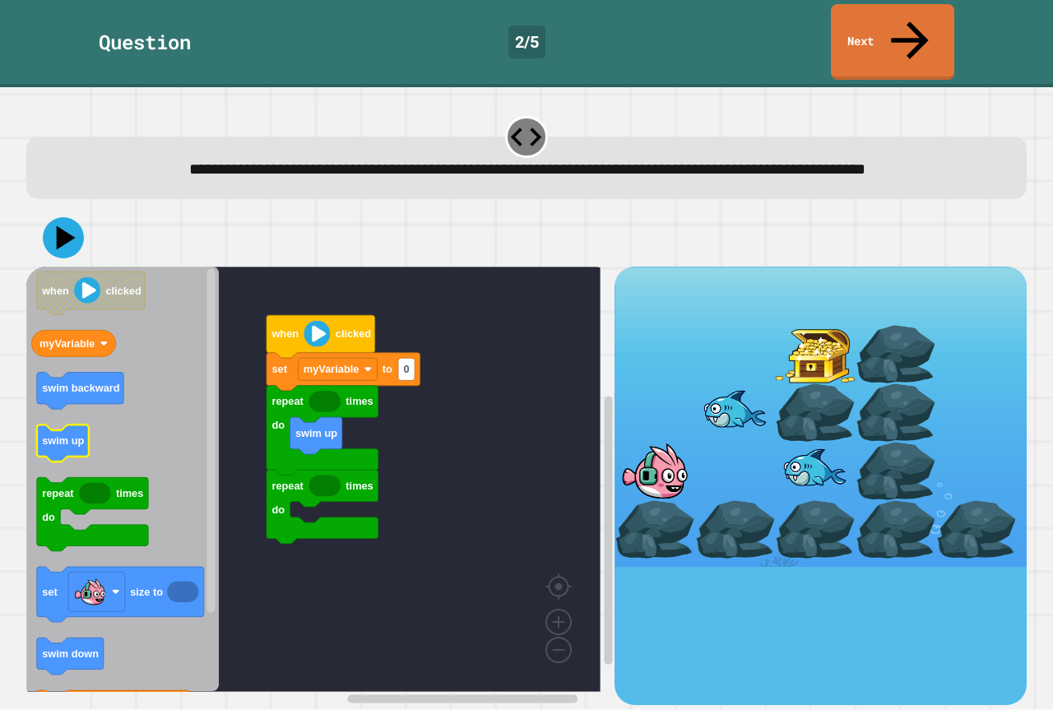
click at [201, 436] on icon "Blockly Workspace" at bounding box center [122, 479] width 193 height 425
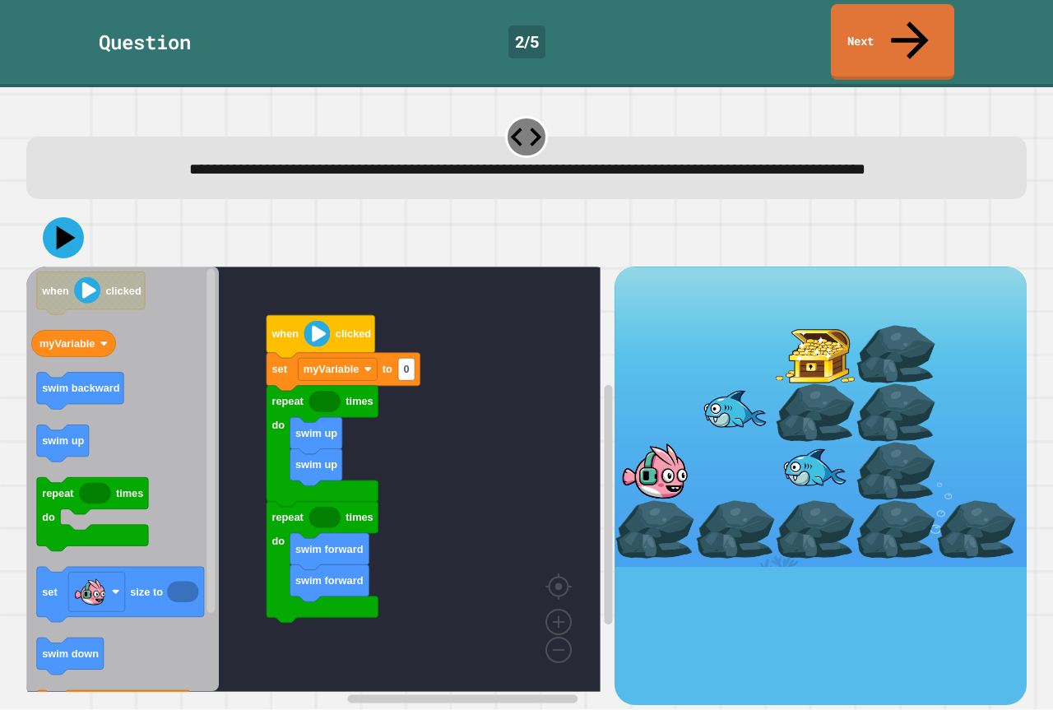
click at [216, 371] on div "set myVariable to 0 repeat times do swim up swim up repeat times do swim forwar…" at bounding box center [320, 486] width 588 height 438
drag, startPoint x: 1, startPoint y: 319, endPoint x: 65, endPoint y: 331, distance: 65.2
click at [32, 327] on div "**********" at bounding box center [526, 398] width 1053 height 623
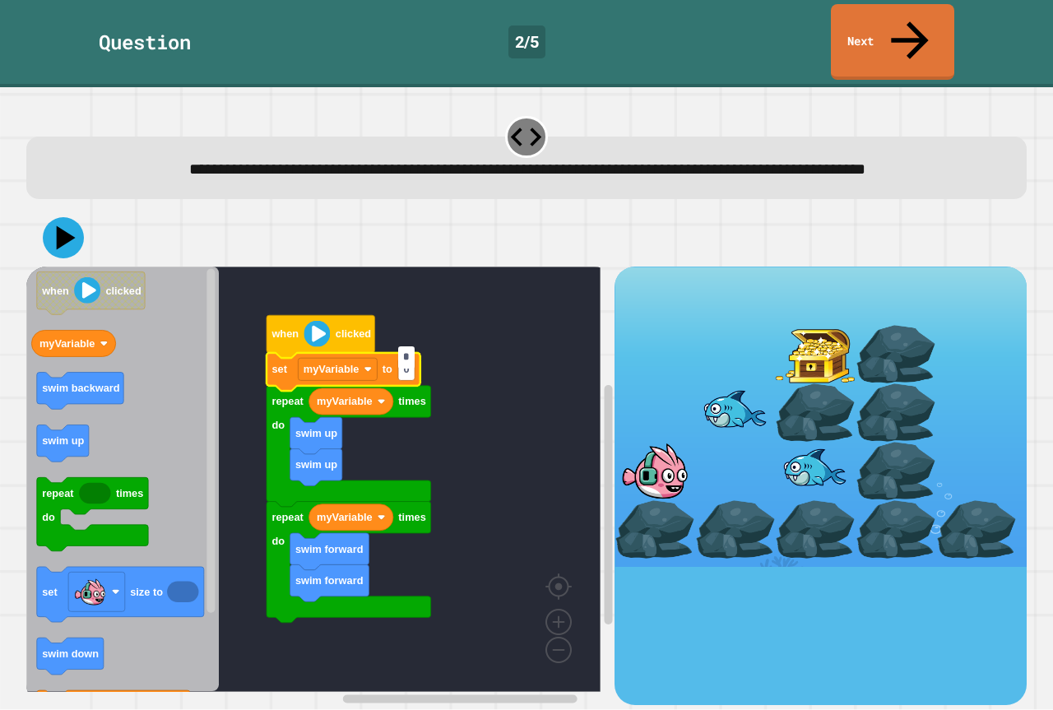
type input "*"
click at [500, 400] on rect "Blockly Workspace" at bounding box center [313, 479] width 574 height 425
click at [70, 230] on icon at bounding box center [63, 237] width 49 height 49
click at [46, 235] on icon at bounding box center [63, 237] width 49 height 49
click at [417, 358] on icon "Blockly Workspace" at bounding box center [344, 372] width 154 height 38
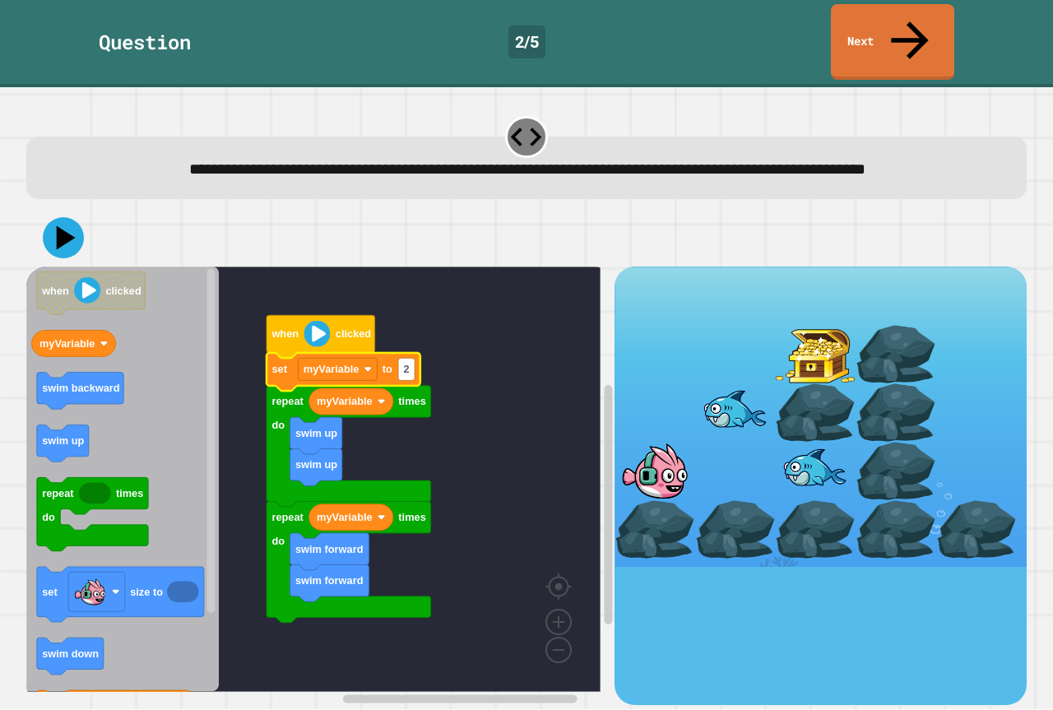
click at [415, 358] on g "set myVariable to 2 repeat times do swim up swim up repeat times do swim forwar…" at bounding box center [349, 488] width 165 height 270
click at [411, 359] on rect "Blockly Workspace" at bounding box center [406, 370] width 16 height 22
type input "*"
click at [236, 267] on rect "Blockly Workspace" at bounding box center [313, 479] width 574 height 425
click at [44, 218] on icon at bounding box center [63, 237] width 49 height 49
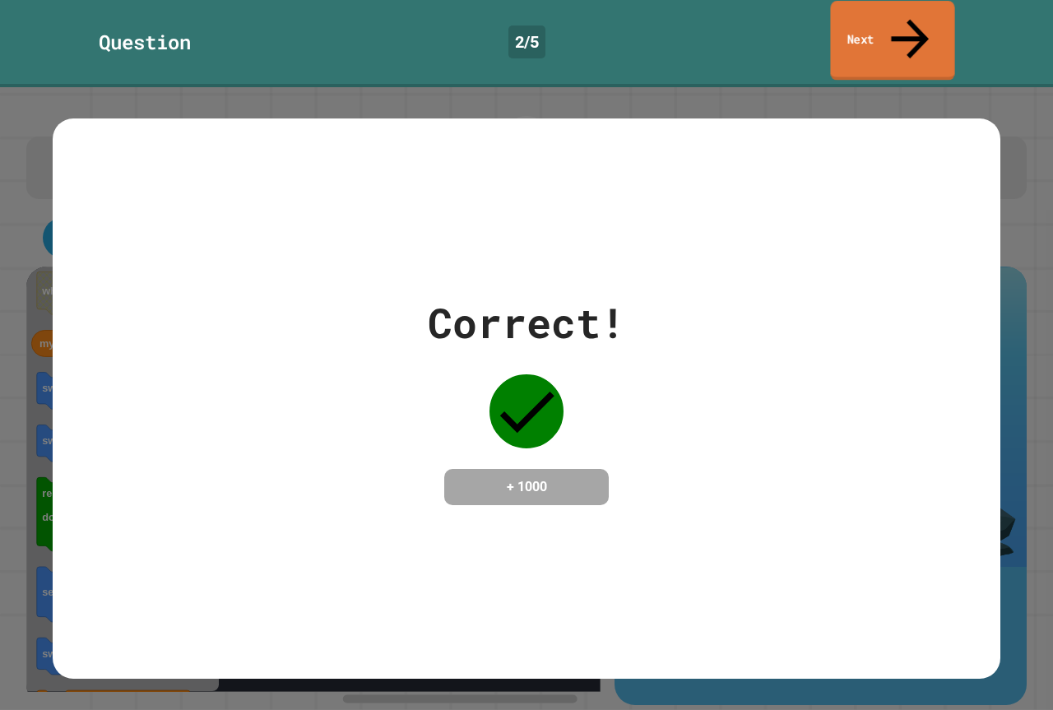
click at [876, 32] on link "Next" at bounding box center [892, 41] width 124 height 80
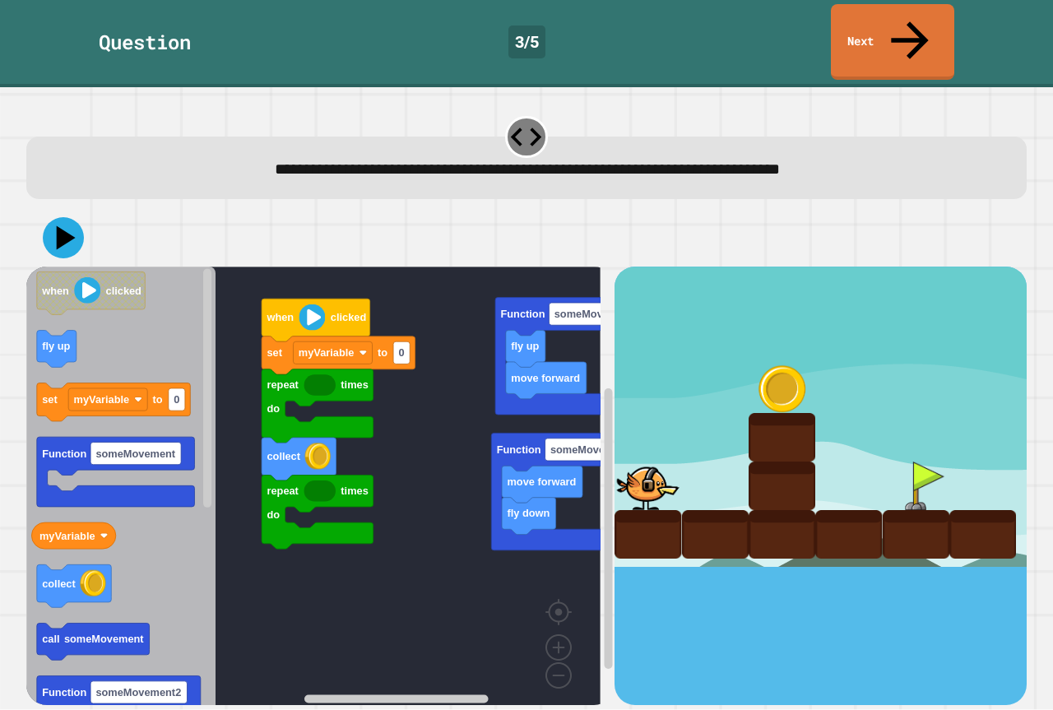
click at [425, 345] on rect "Blockly Workspace" at bounding box center [313, 492] width 574 height 451
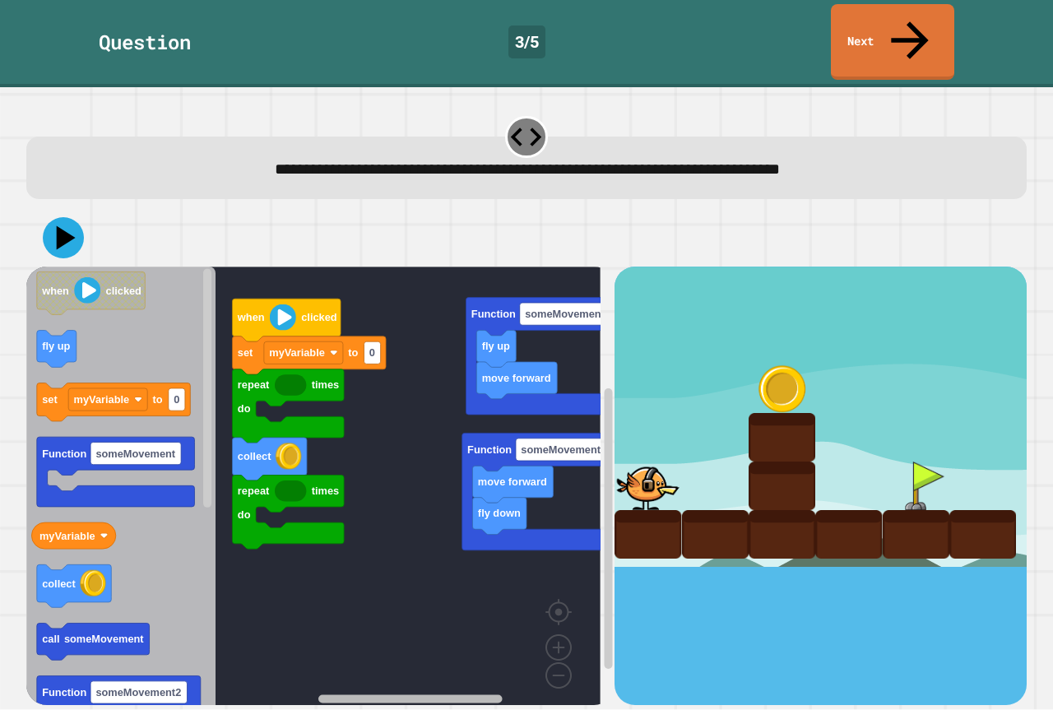
click at [412, 695] on rect "Blockly Workspace" at bounding box center [410, 699] width 184 height 8
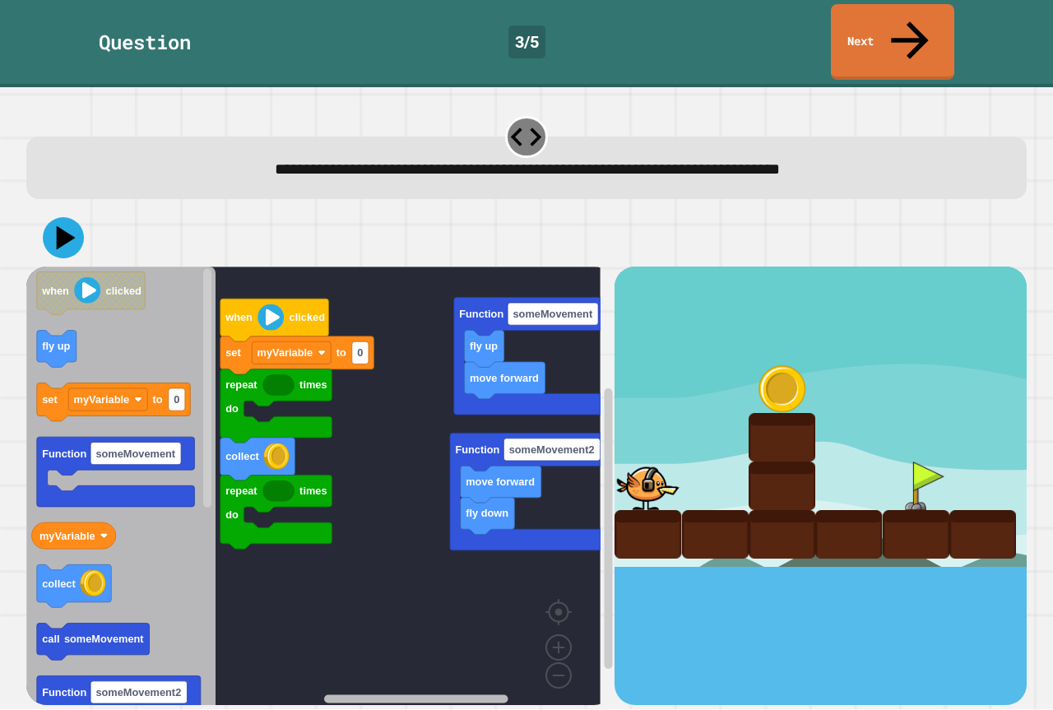
click at [418, 695] on rect "Blockly Workspace" at bounding box center [416, 699] width 184 height 8
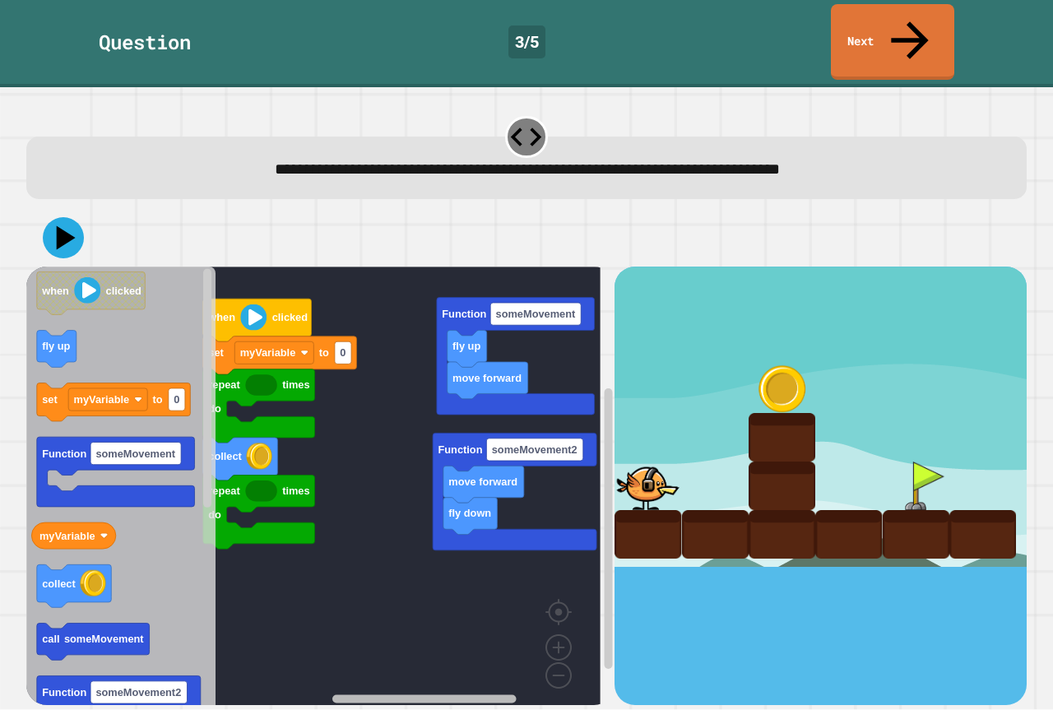
click at [426, 695] on rect "Blockly Workspace" at bounding box center [424, 699] width 184 height 8
click at [74, 509] on icon "when clicked fly up set myVariable to 0 Function someMovement myVariable collec…" at bounding box center [120, 492] width 189 height 451
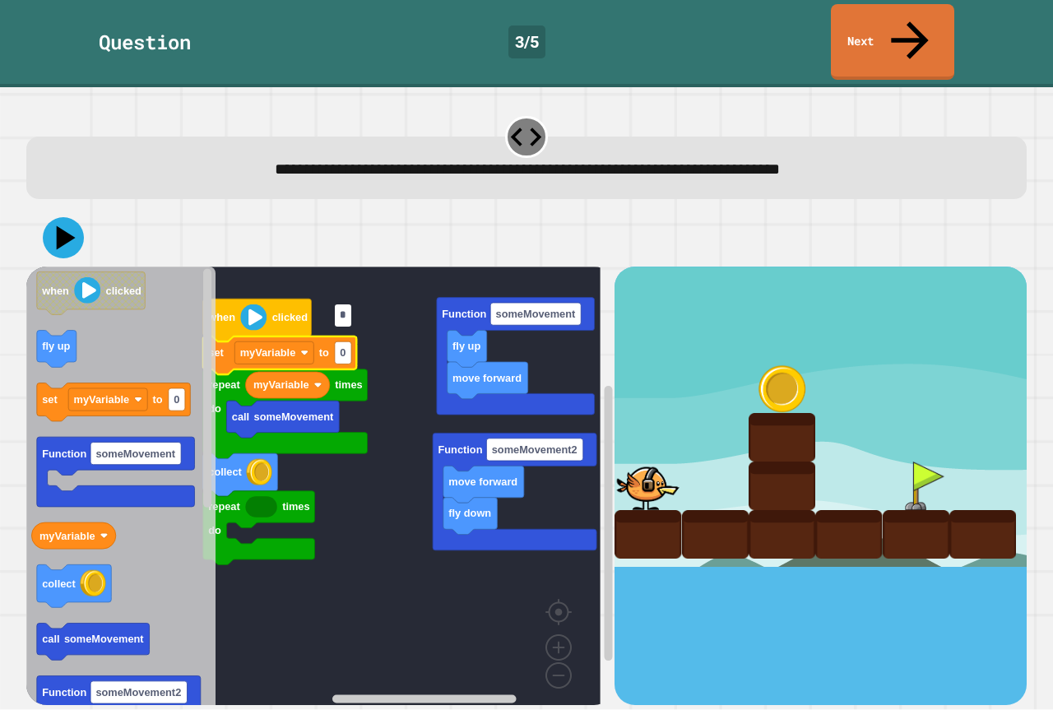
type input "*"
click at [388, 402] on rect "Blockly Workspace" at bounding box center [313, 492] width 574 height 451
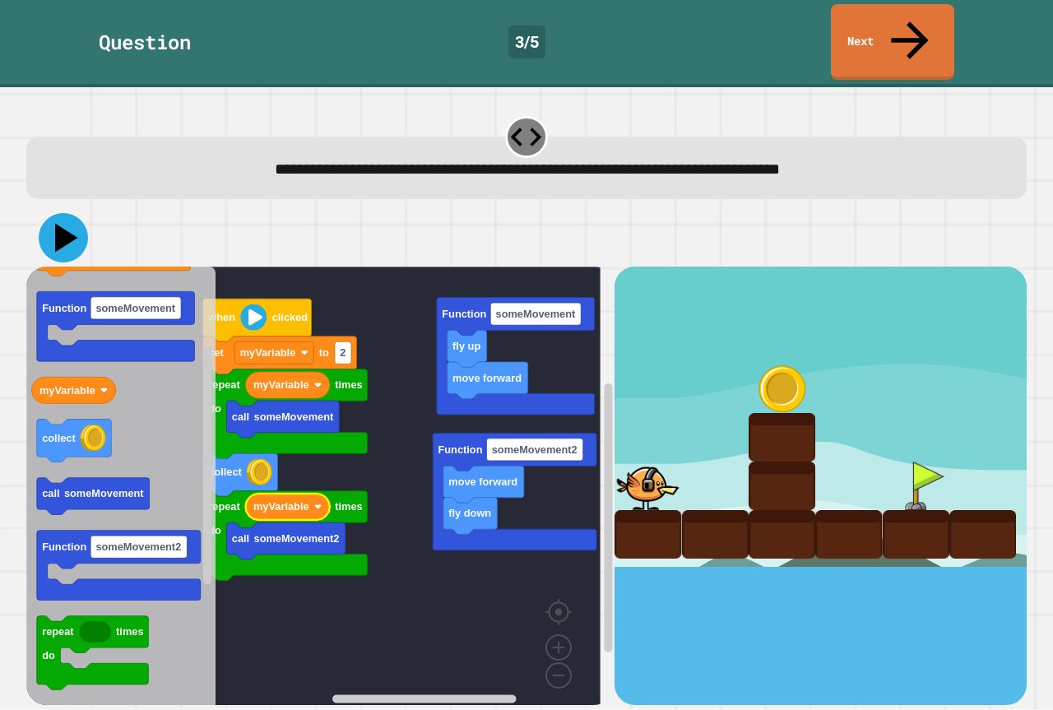
click at [63, 224] on icon at bounding box center [66, 238] width 23 height 29
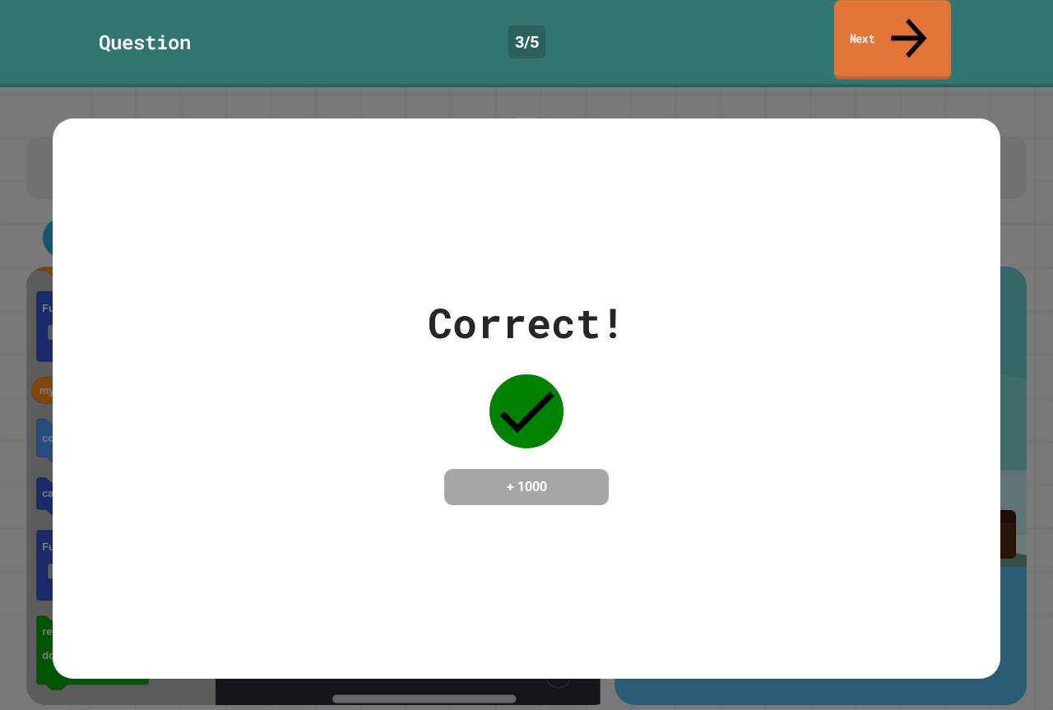
click at [883, 25] on link "Next" at bounding box center [892, 40] width 117 height 80
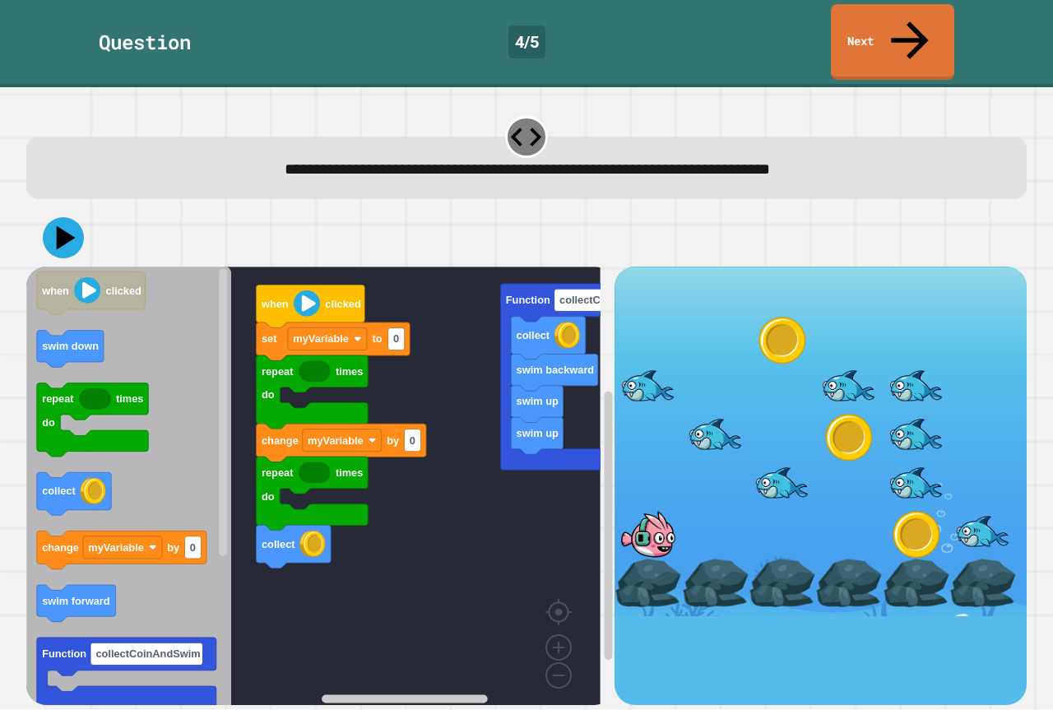
click at [458, 398] on rect "Blockly Workspace" at bounding box center [313, 492] width 574 height 451
click at [416, 502] on rect "Blockly Workspace" at bounding box center [313, 492] width 574 height 451
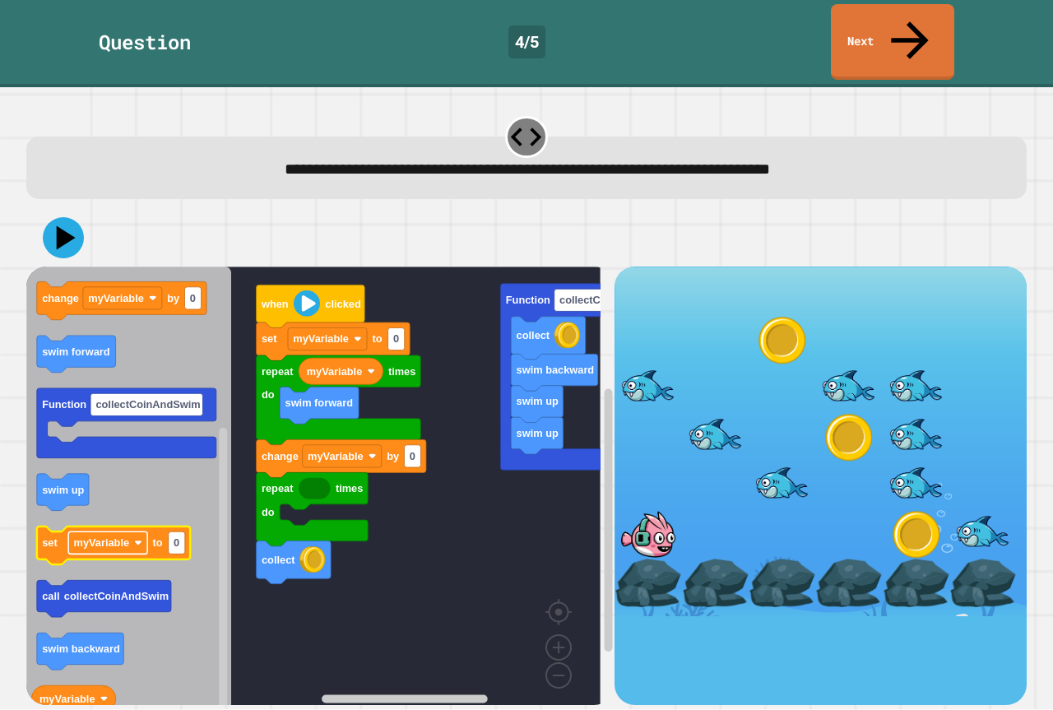
click at [109, 537] on text "myVariable" at bounding box center [102, 543] width 56 height 12
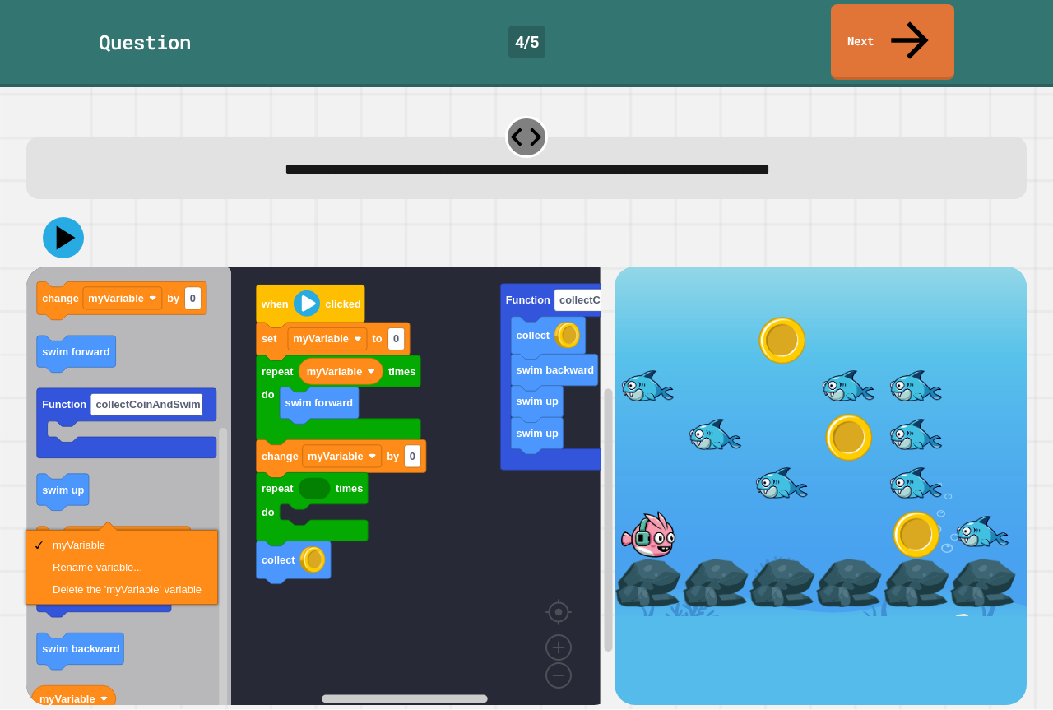
click at [365, 596] on rect "Blockly Workspace" at bounding box center [313, 492] width 574 height 451
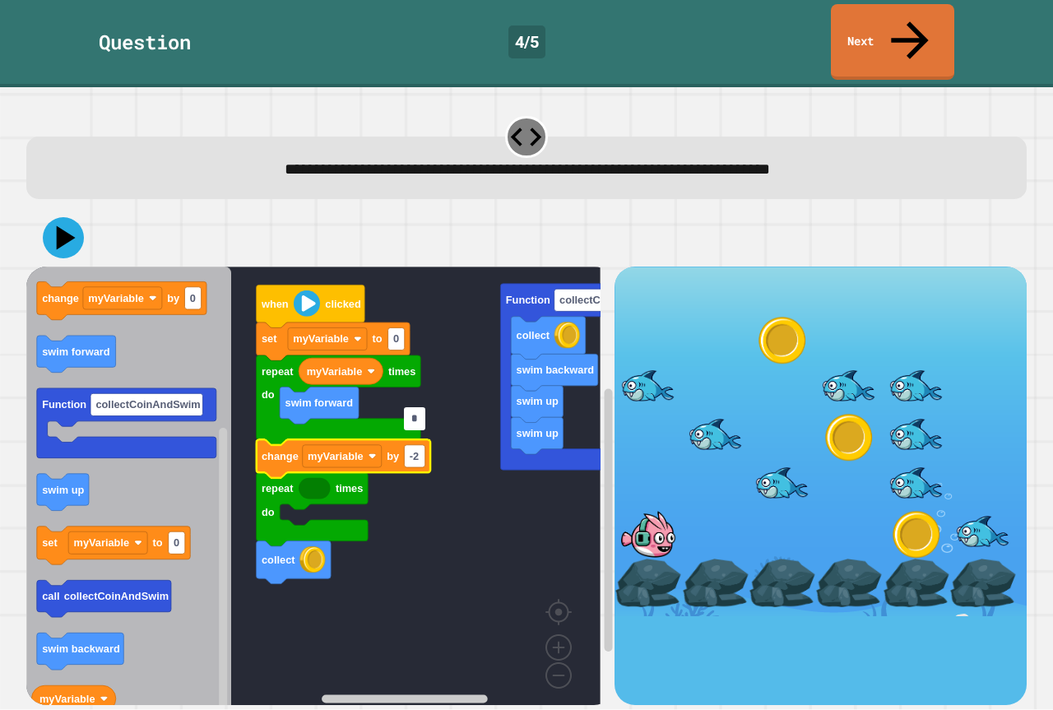
type input "**"
click at [424, 461] on rect "Blockly Workspace" at bounding box center [313, 492] width 574 height 451
click at [397, 328] on rect "Blockly Workspace" at bounding box center [396, 339] width 16 height 22
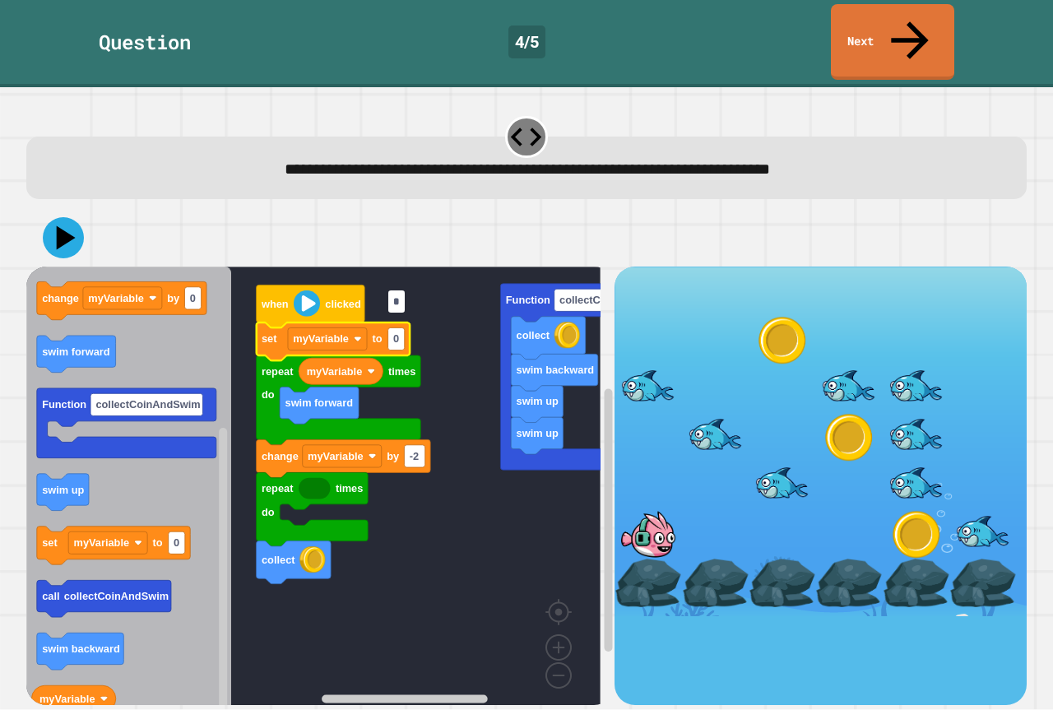
type input "*"
click at [478, 533] on rect "Blockly Workspace" at bounding box center [313, 492] width 574 height 451
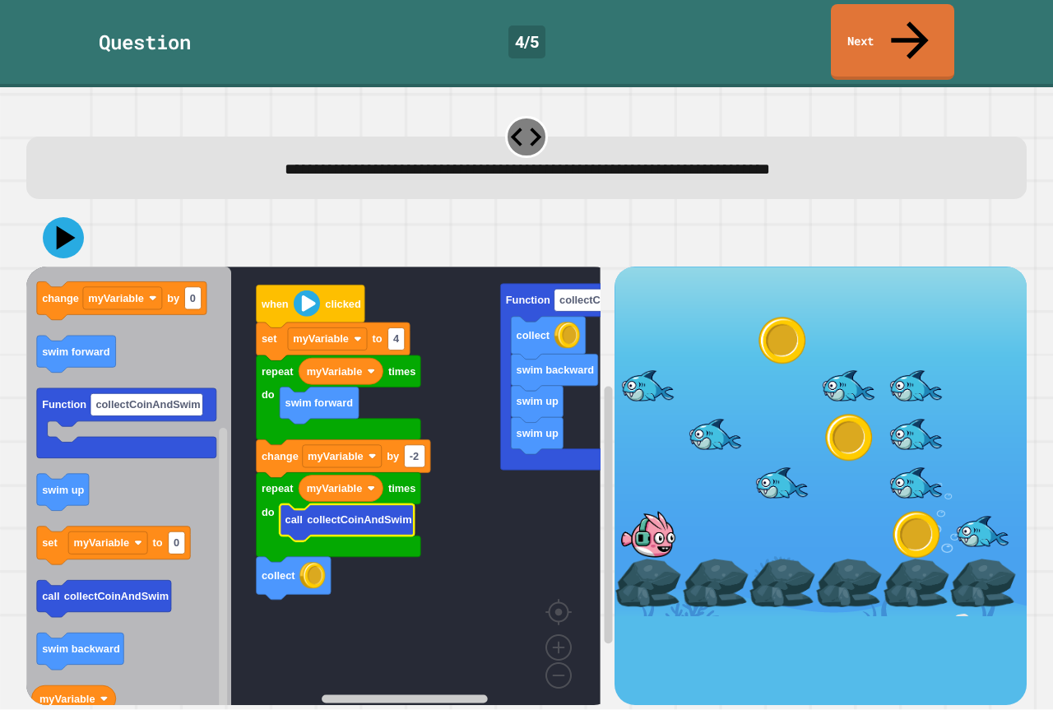
drag, startPoint x: 69, startPoint y: 221, endPoint x: 123, endPoint y: 240, distance: 56.7
click at [72, 221] on div at bounding box center [526, 238] width 1001 height 58
click at [58, 225] on icon at bounding box center [65, 238] width 21 height 27
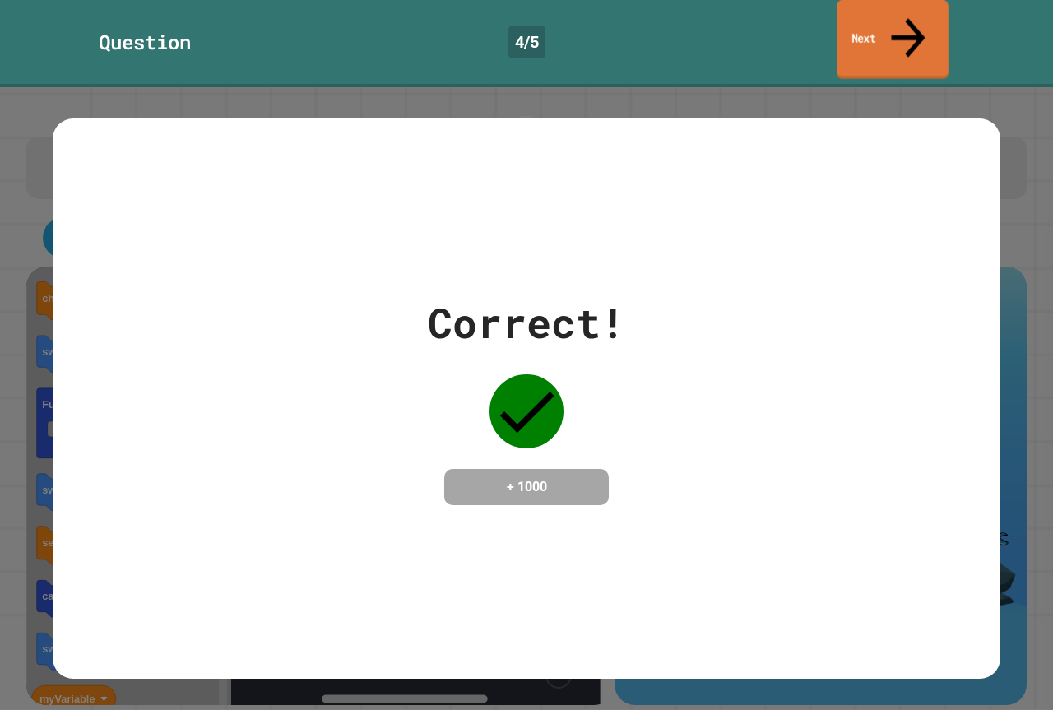
click at [881, 28] on link "Next" at bounding box center [893, 40] width 112 height 80
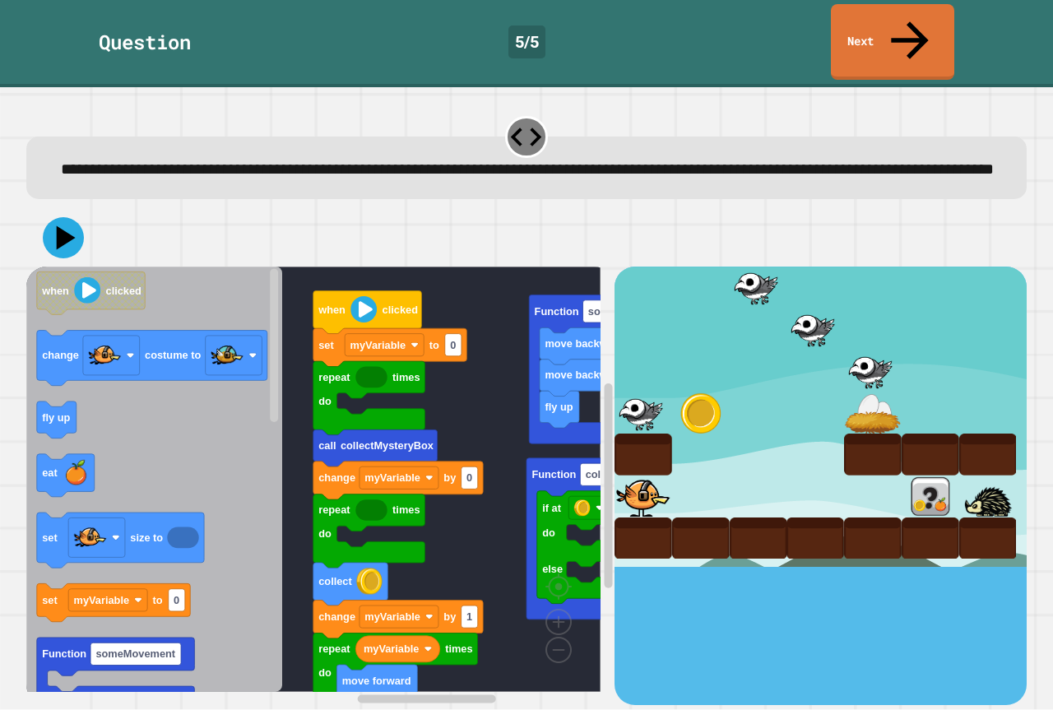
click at [457, 346] on g "myVariable move forward repeat times do change myVariable by 1 collect repeat t…" at bounding box center [361, 495] width 670 height 456
click at [386, 473] on g "myVariable move forward repeat times do change myVariable by 1 collect repeat t…" at bounding box center [361, 495] width 670 height 456
click at [447, 529] on rect "Blockly Workspace" at bounding box center [313, 479] width 574 height 425
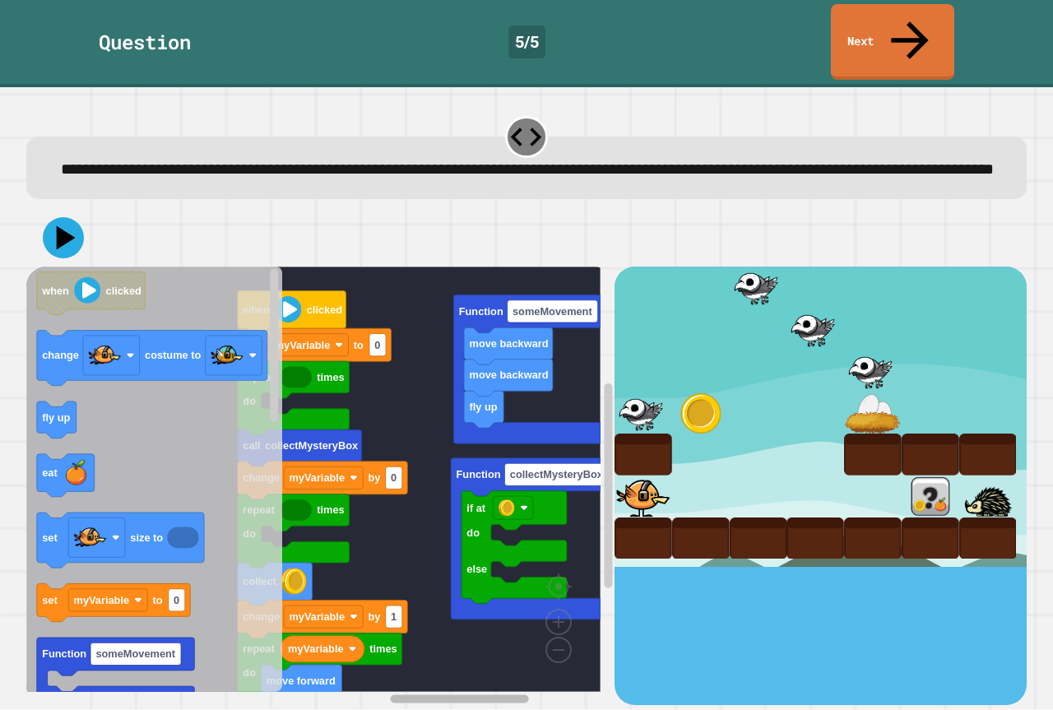
click at [476, 666] on div "myVariable move forward repeat times do change myVariable by 1 collect repeat t…" at bounding box center [320, 486] width 588 height 438
click at [423, 510] on rect "Blockly Workspace" at bounding box center [313, 479] width 574 height 425
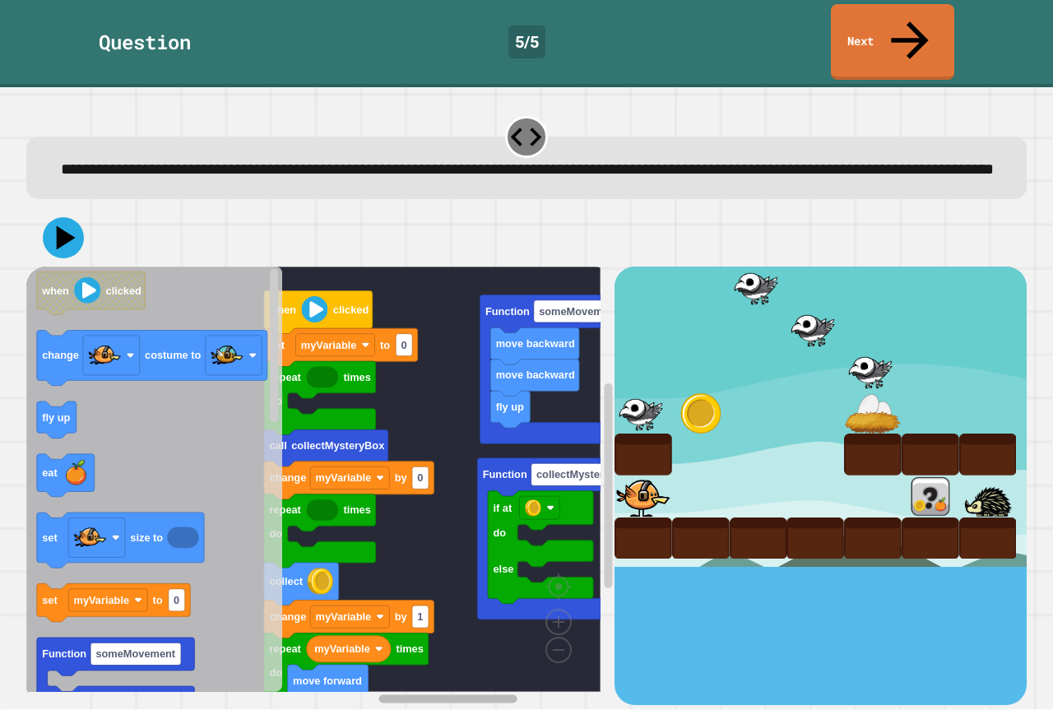
click at [436, 695] on rect "Blockly Workspace" at bounding box center [448, 699] width 138 height 8
click at [402, 339] on text "0" at bounding box center [404, 345] width 6 height 12
type input "*"
click at [424, 528] on rect "Blockly Workspace" at bounding box center [313, 479] width 574 height 425
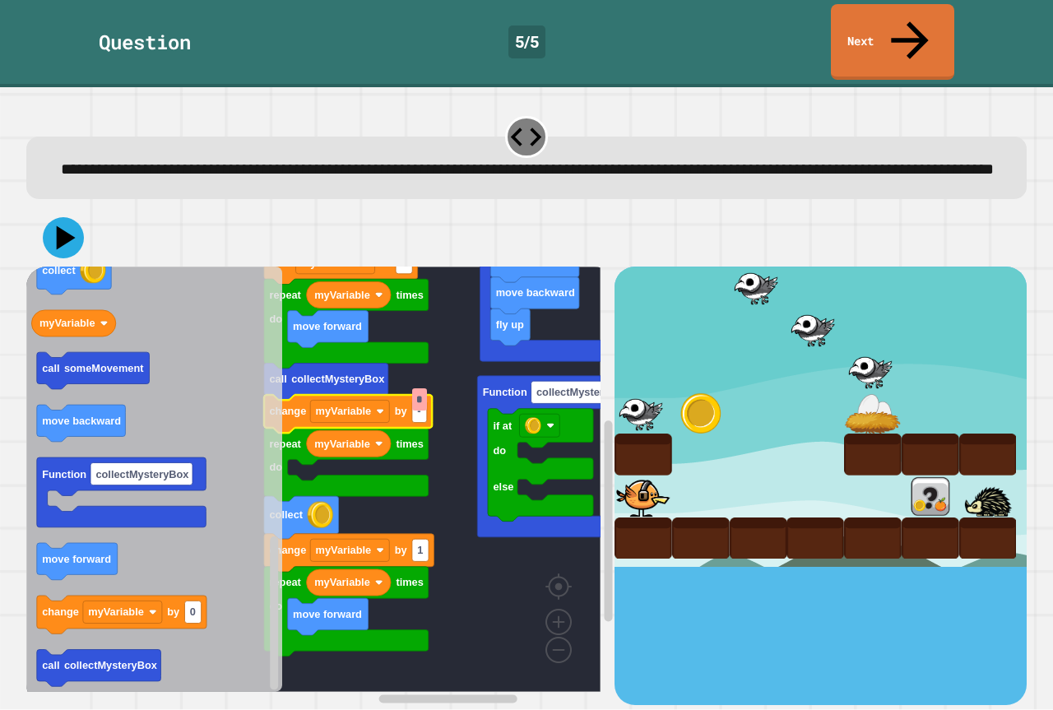
type input "**"
click at [437, 467] on rect "Blockly Workspace" at bounding box center [313, 479] width 574 height 425
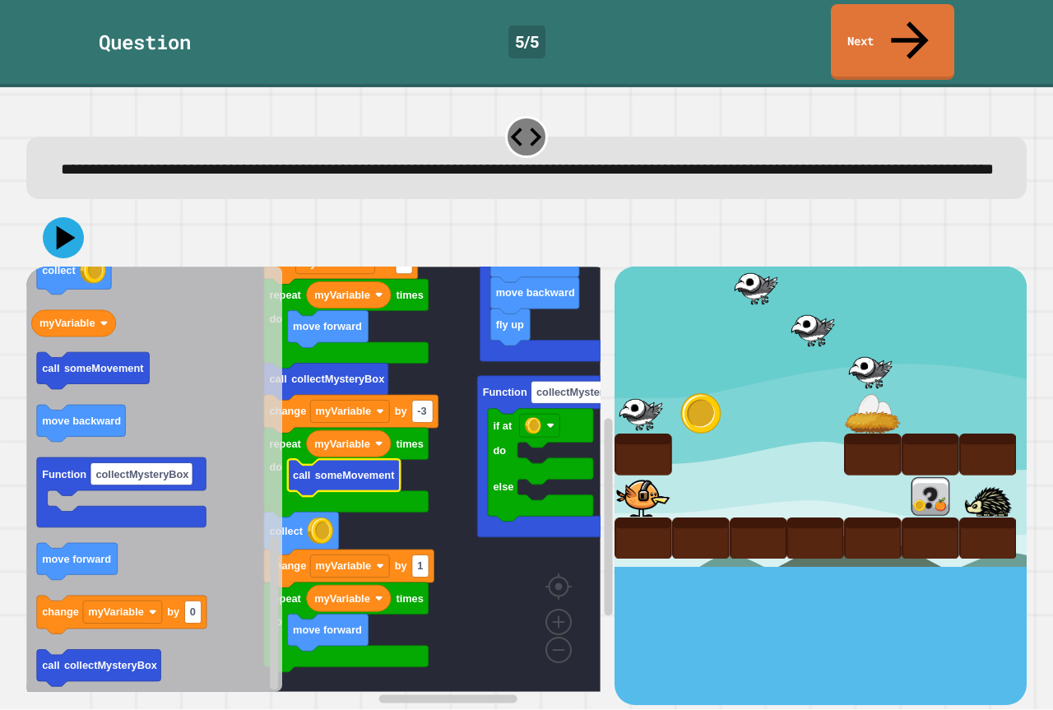
click at [439, 555] on rect "Blockly Workspace" at bounding box center [313, 479] width 574 height 425
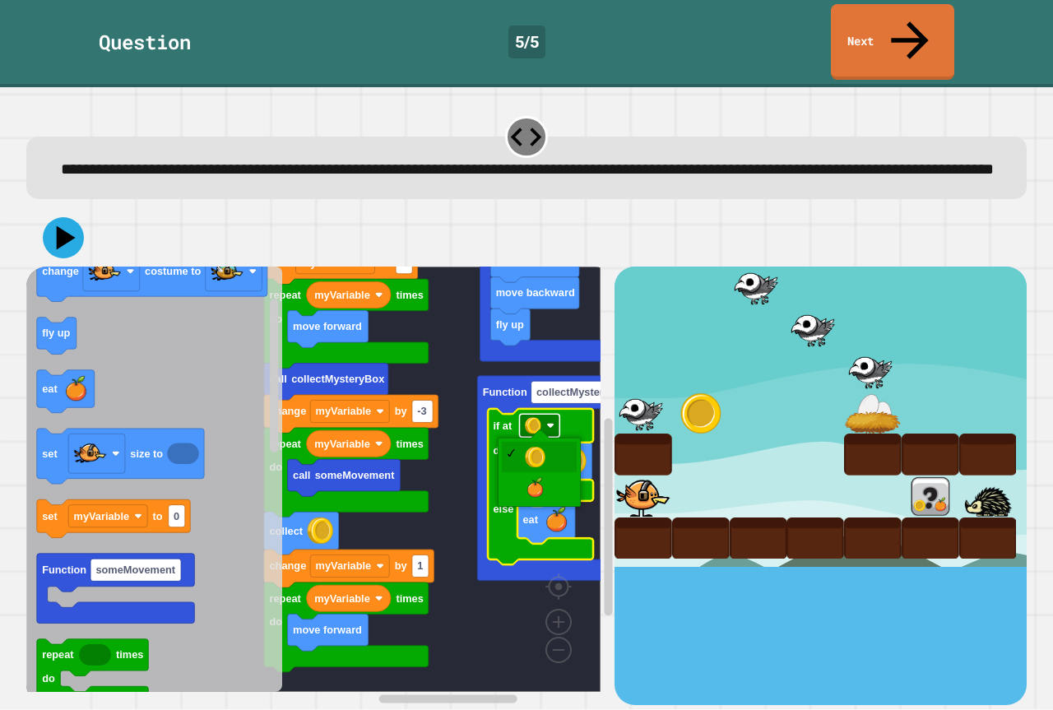
click at [534, 418] on image "Blockly Workspace" at bounding box center [533, 426] width 16 height 16
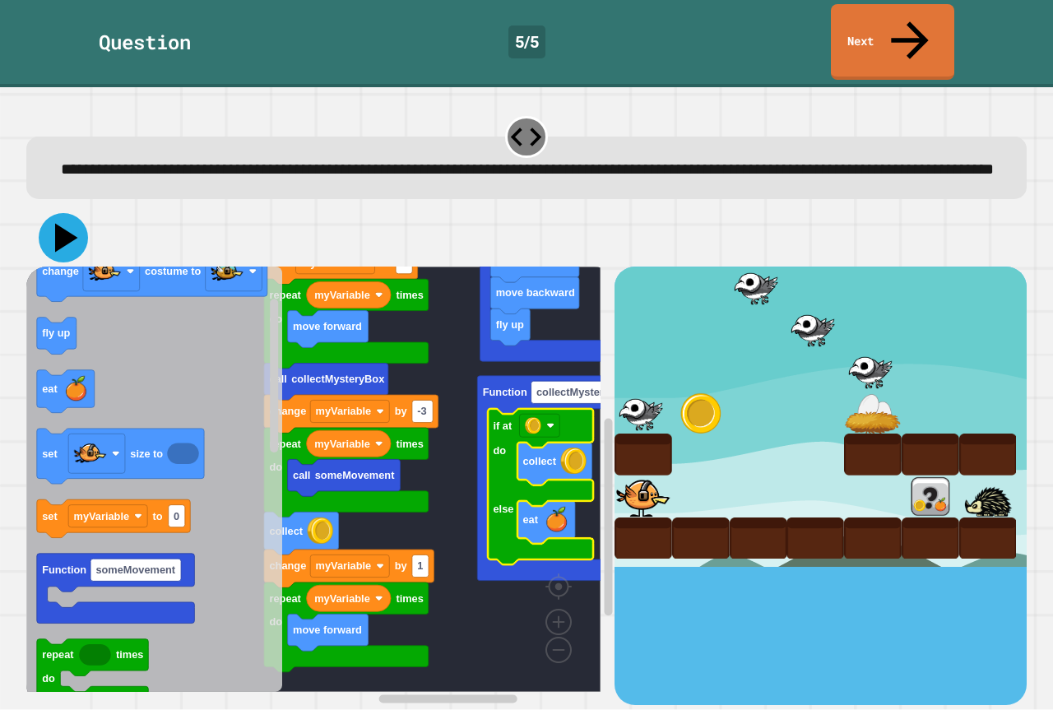
click at [63, 224] on icon at bounding box center [66, 238] width 23 height 29
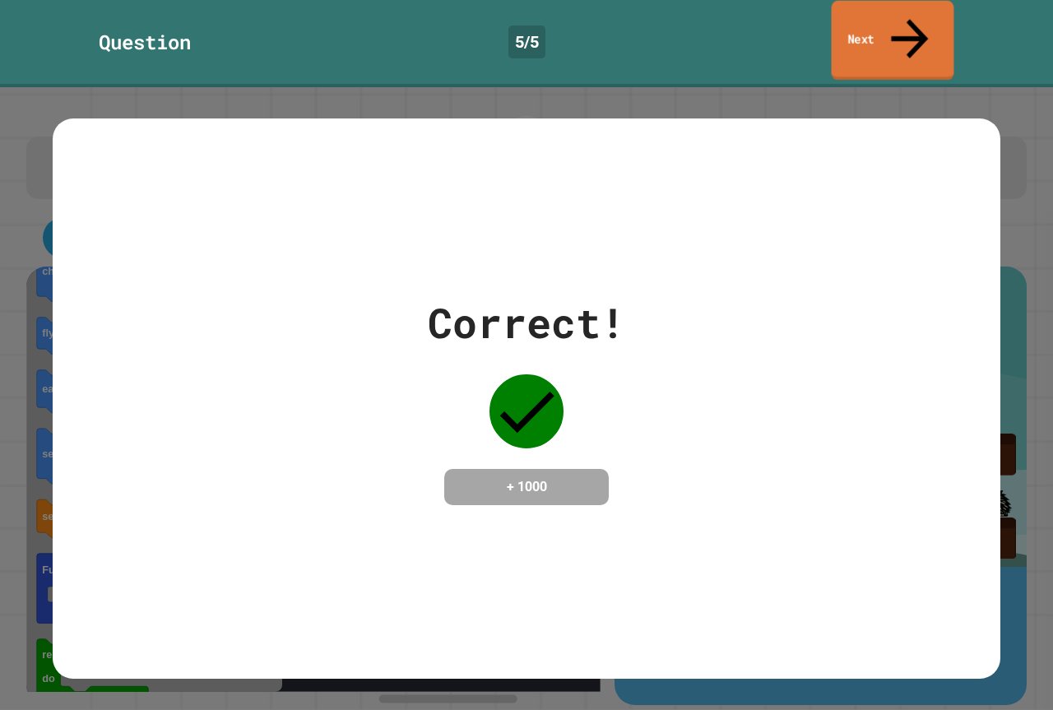
click at [919, 12] on link "Next" at bounding box center [893, 41] width 123 height 80
